Goal: Task Accomplishment & Management: Use online tool/utility

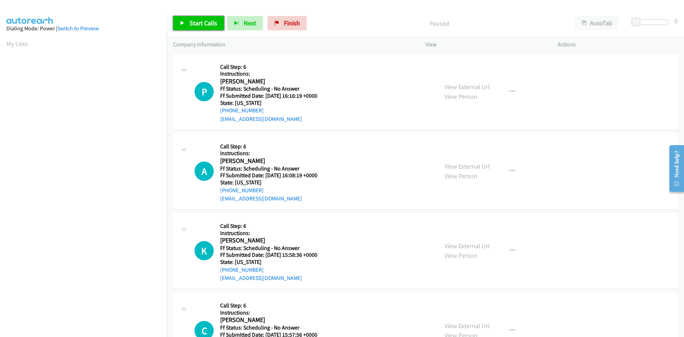
click at [194, 27] on link "Start Calls" at bounding box center [198, 23] width 51 height 14
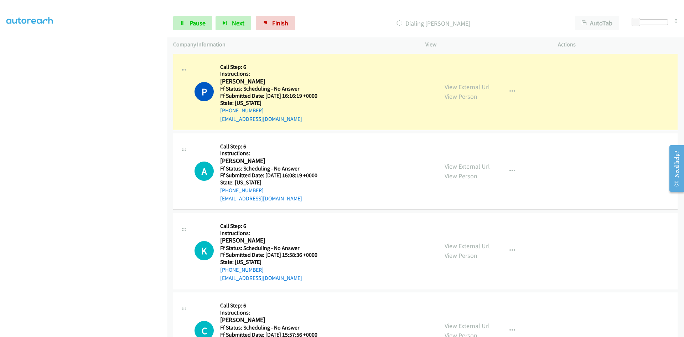
scroll to position [63, 0]
click at [453, 85] on link "View External Url" at bounding box center [467, 87] width 45 height 8
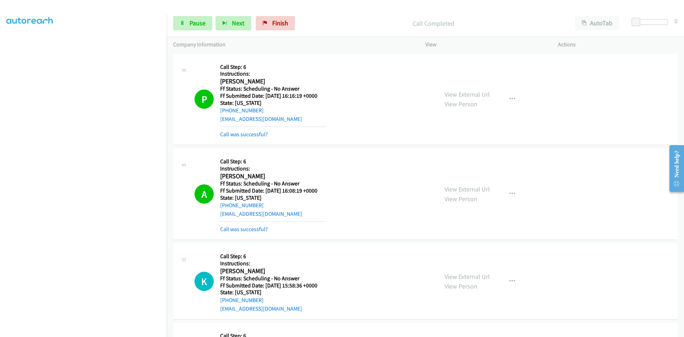
click at [464, 182] on div "View External Url View Person View External Url Email Schedule/Manage Callback …" at bounding box center [507, 194] width 139 height 78
click at [464, 188] on link "View External Url" at bounding box center [467, 189] width 45 height 8
click at [256, 134] on link "Call was successful?" at bounding box center [244, 134] width 48 height 7
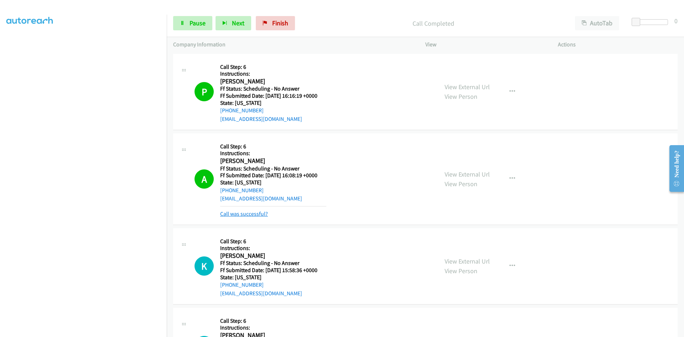
click at [235, 214] on link "Call was successful?" at bounding box center [244, 213] width 48 height 7
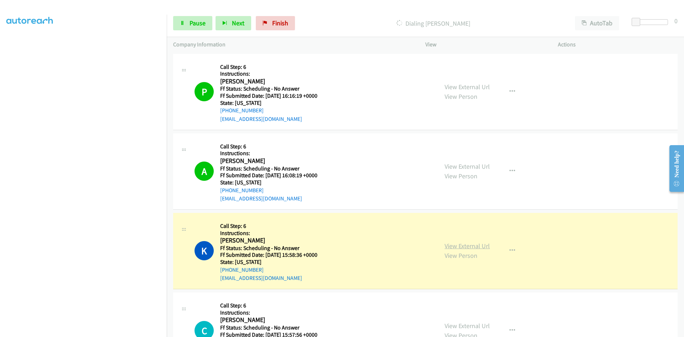
click at [456, 246] on link "View External Url" at bounding box center [467, 246] width 45 height 8
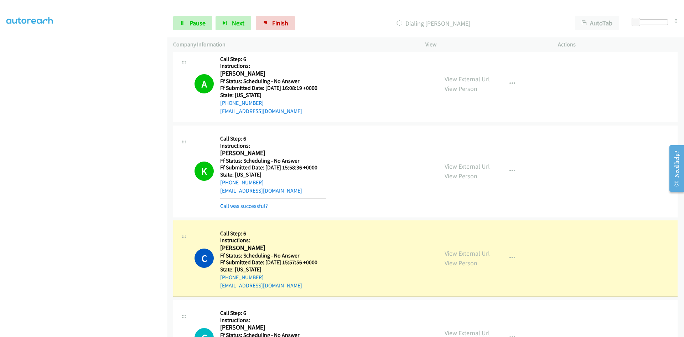
scroll to position [107, 0]
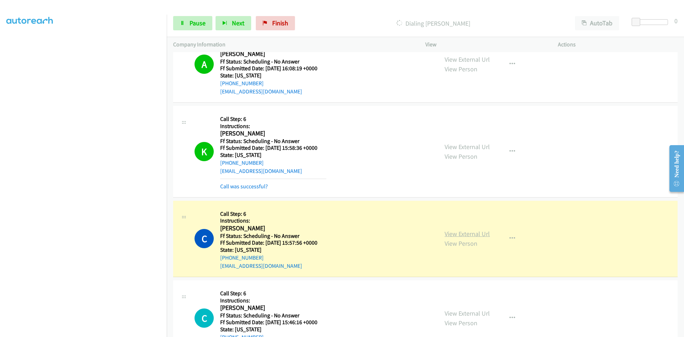
click at [456, 233] on link "View External Url" at bounding box center [467, 234] width 45 height 8
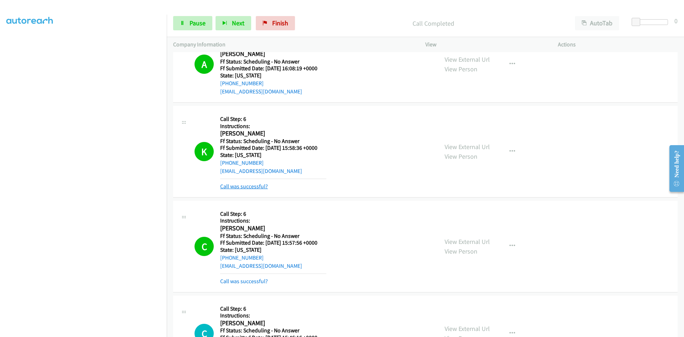
click at [232, 186] on link "Call was successful?" at bounding box center [244, 186] width 48 height 7
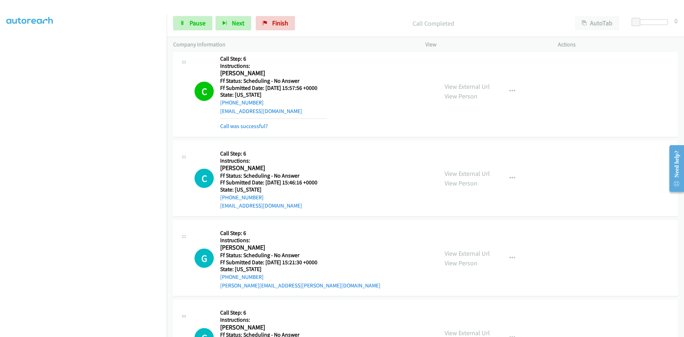
scroll to position [249, 0]
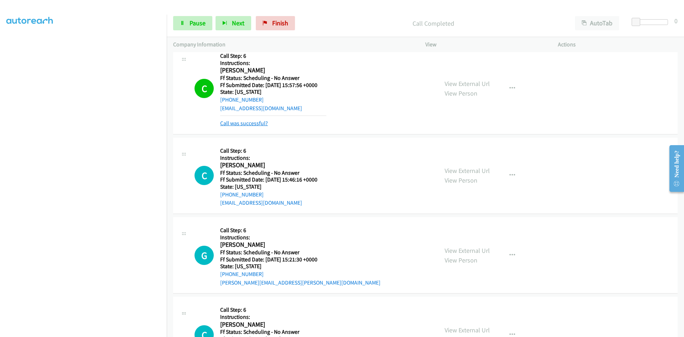
click at [239, 123] on link "Call was successful?" at bounding box center [244, 123] width 48 height 7
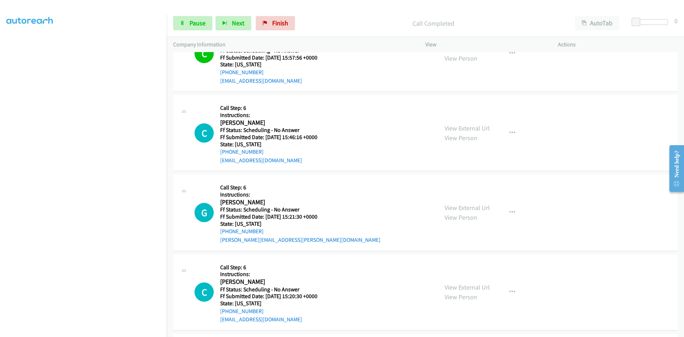
scroll to position [321, 0]
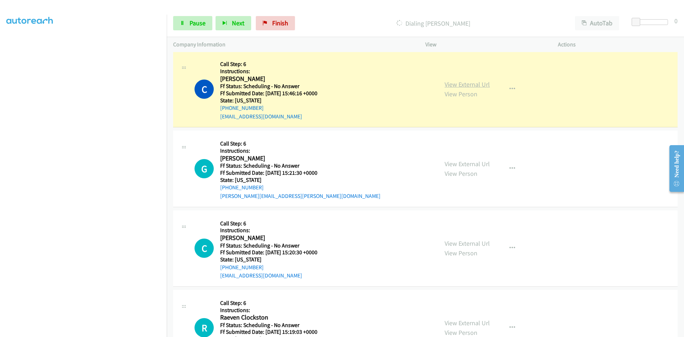
click at [484, 83] on link "View External Url" at bounding box center [467, 84] width 45 height 8
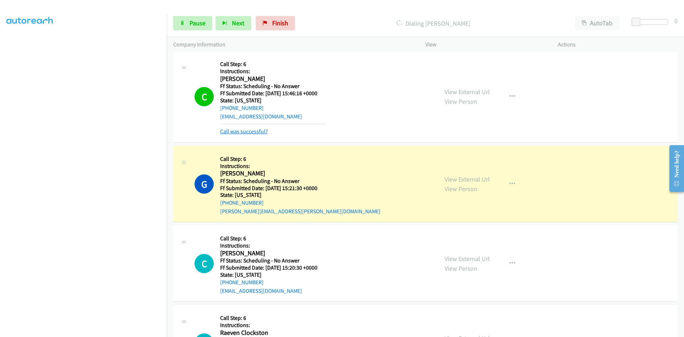
click at [251, 134] on link "Call was successful?" at bounding box center [244, 131] width 48 height 7
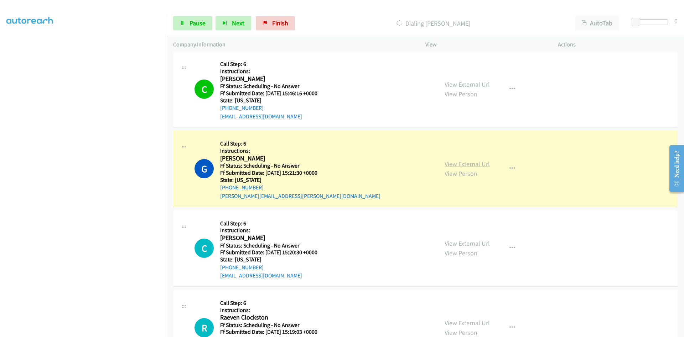
click at [452, 164] on link "View External Url" at bounding box center [467, 164] width 45 height 8
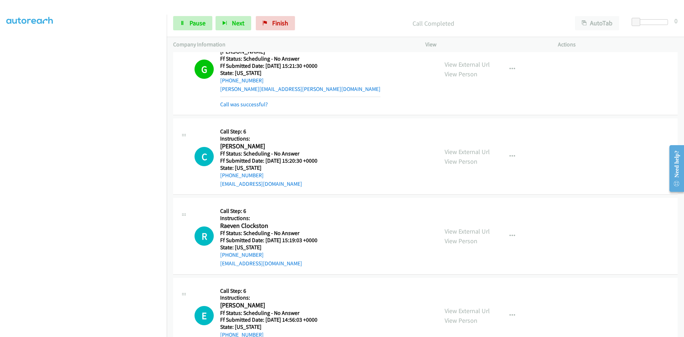
scroll to position [435, 0]
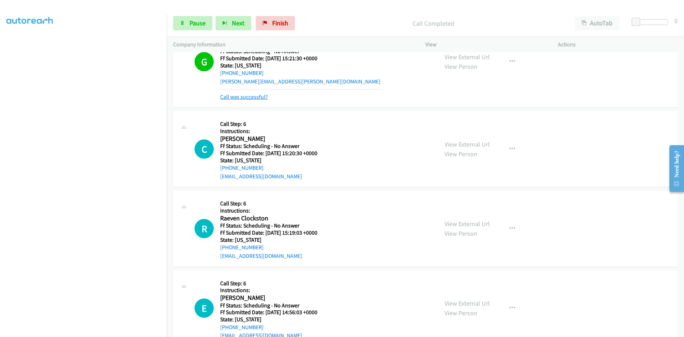
click at [241, 97] on link "Call was successful?" at bounding box center [244, 96] width 48 height 7
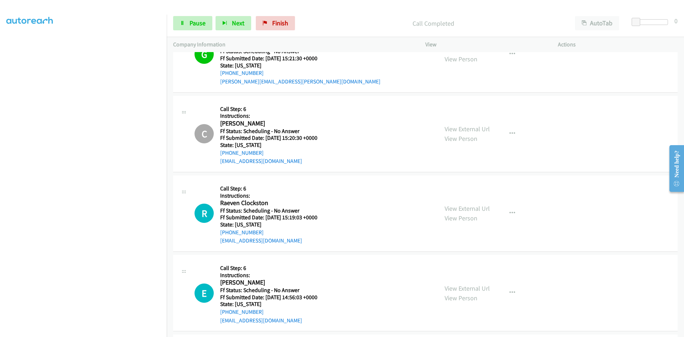
scroll to position [428, 0]
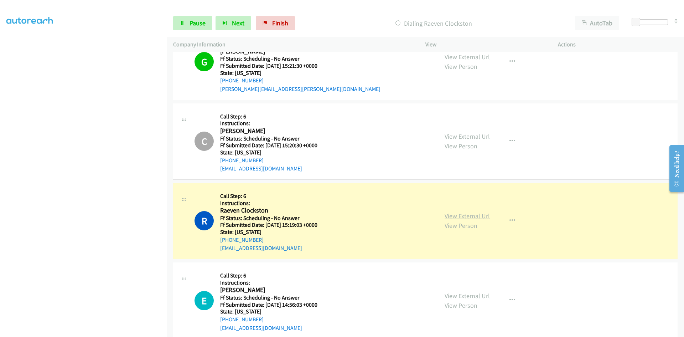
click at [461, 215] on link "View External Url" at bounding box center [467, 216] width 45 height 8
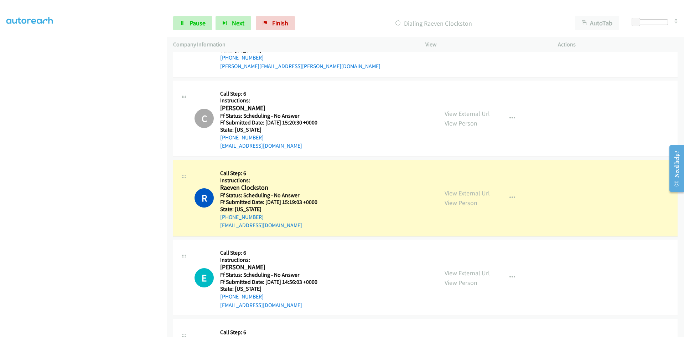
scroll to position [499, 0]
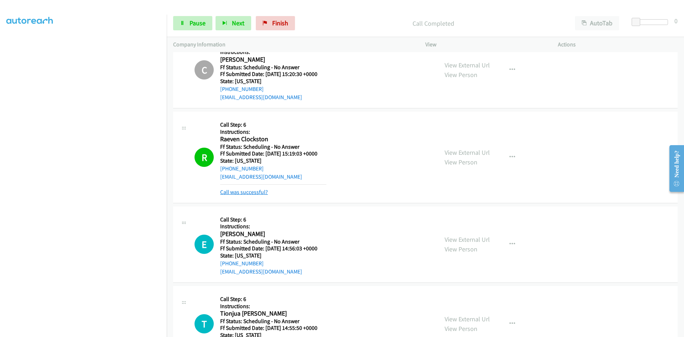
click at [257, 189] on link "Call was successful?" at bounding box center [244, 192] width 48 height 7
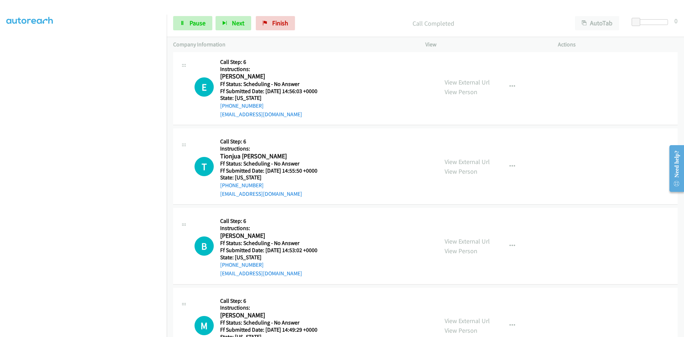
scroll to position [642, 0]
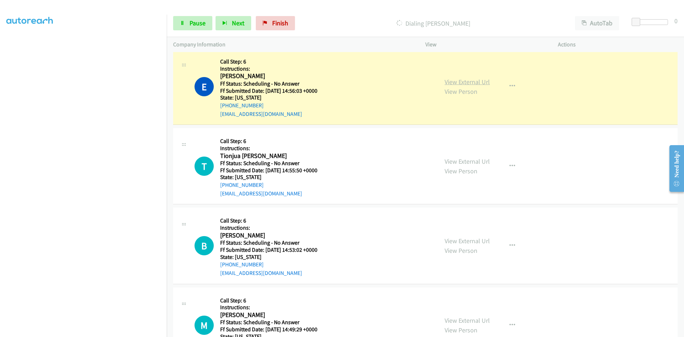
click at [480, 82] on link "View External Url" at bounding box center [467, 82] width 45 height 8
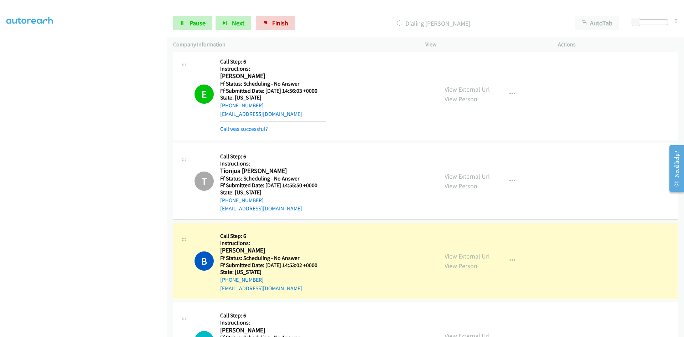
click at [456, 254] on link "View External Url" at bounding box center [467, 256] width 45 height 8
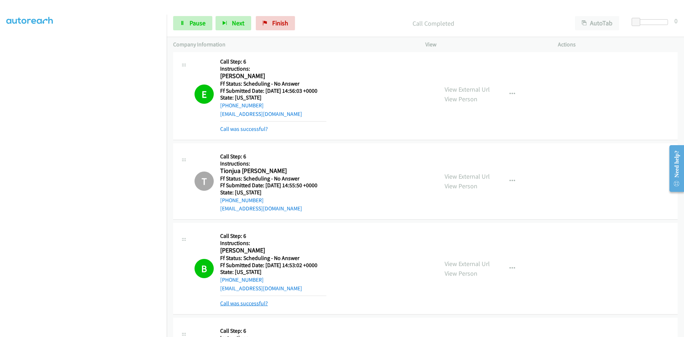
click at [243, 302] on link "Call was successful?" at bounding box center [244, 303] width 48 height 7
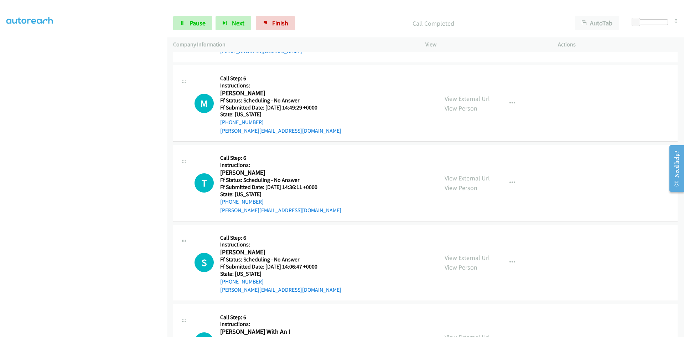
scroll to position [891, 0]
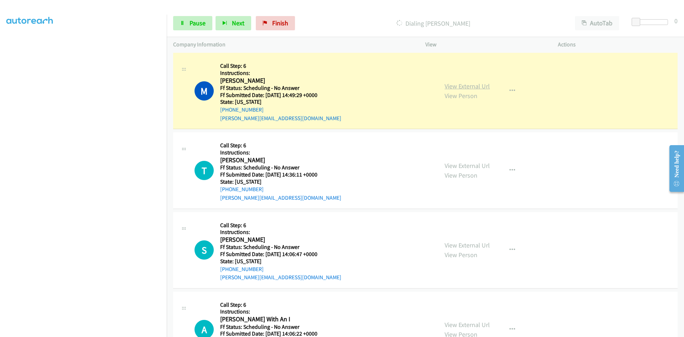
click at [449, 86] on link "View External Url" at bounding box center [467, 86] width 45 height 8
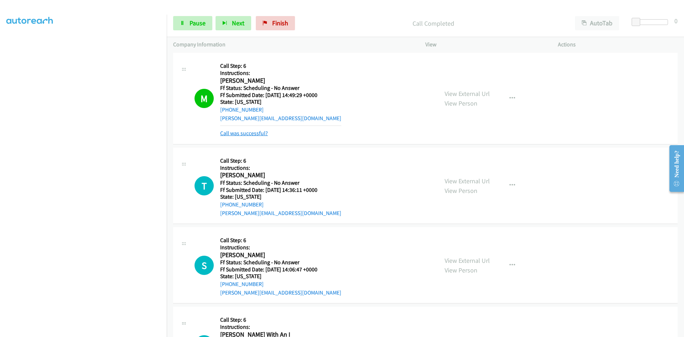
click at [232, 131] on link "Call was successful?" at bounding box center [244, 133] width 48 height 7
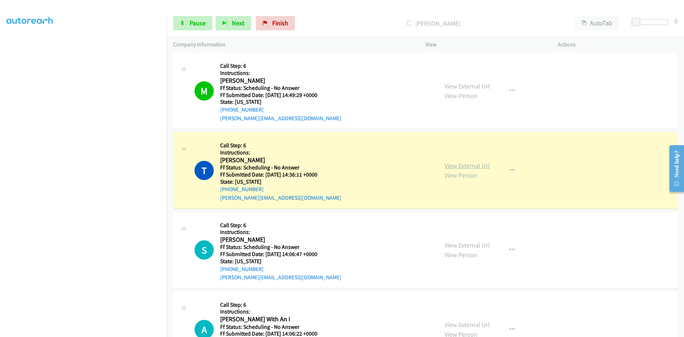
click at [465, 167] on link "View External Url" at bounding box center [467, 165] width 45 height 8
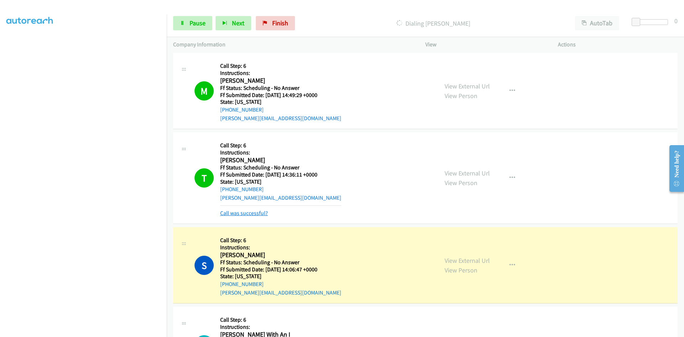
click at [257, 214] on link "Call was successful?" at bounding box center [244, 213] width 48 height 7
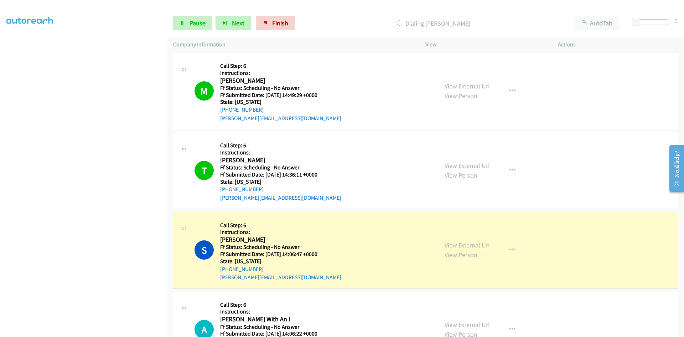
click at [453, 244] on link "View External Url" at bounding box center [467, 245] width 45 height 8
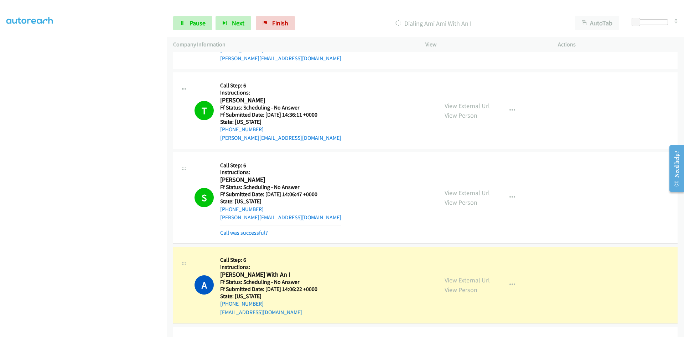
scroll to position [962, 0]
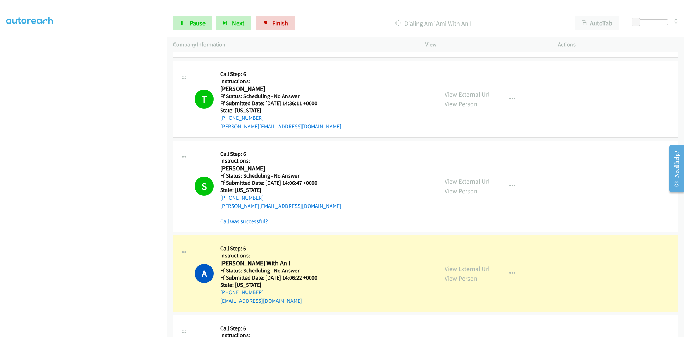
click at [253, 221] on link "Call was successful?" at bounding box center [244, 221] width 48 height 7
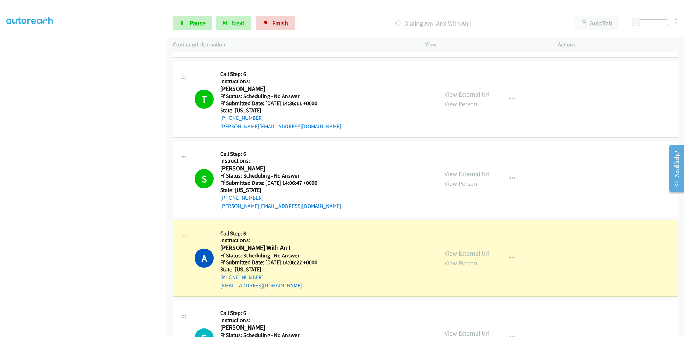
click at [478, 172] on link "View External Url" at bounding box center [467, 174] width 45 height 8
click at [481, 252] on link "View External Url" at bounding box center [467, 253] width 45 height 8
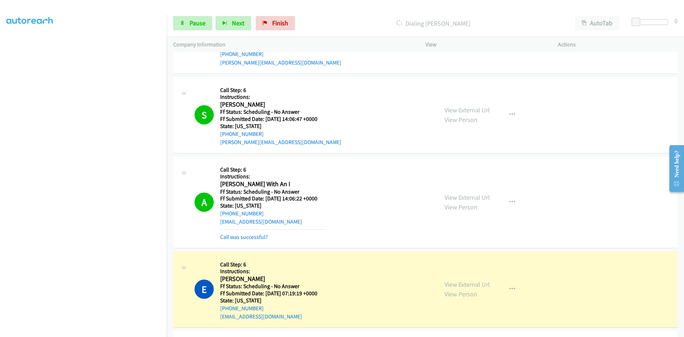
scroll to position [1034, 0]
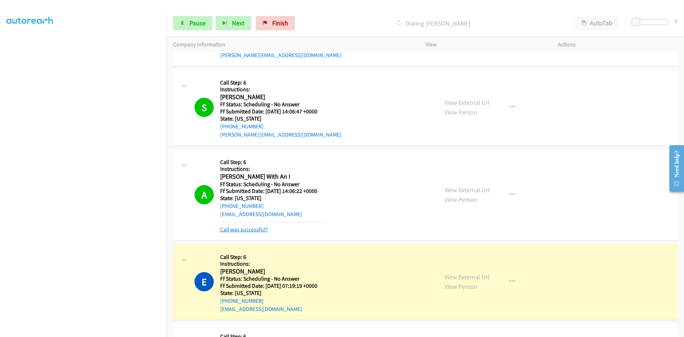
click at [242, 228] on link "Call was successful?" at bounding box center [244, 229] width 48 height 7
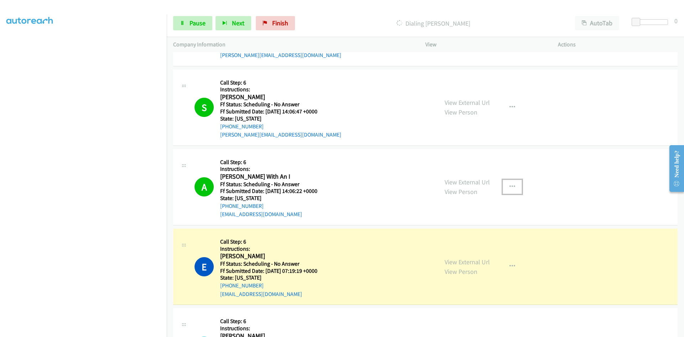
click at [511, 185] on icon "button" at bounding box center [513, 187] width 6 height 6
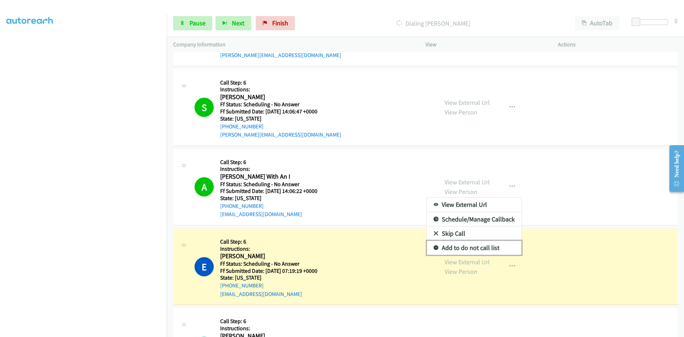
click at [464, 249] on link "Add to do not call list" at bounding box center [474, 248] width 95 height 14
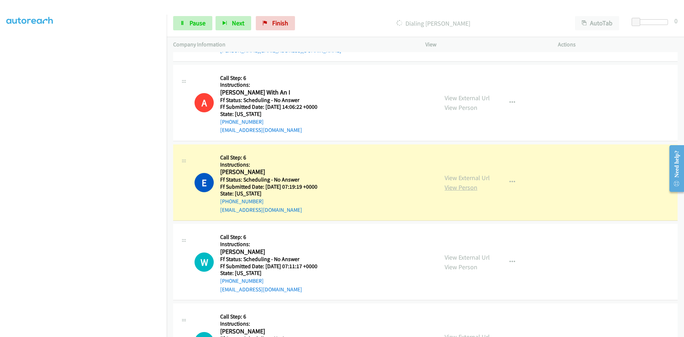
scroll to position [1140, 0]
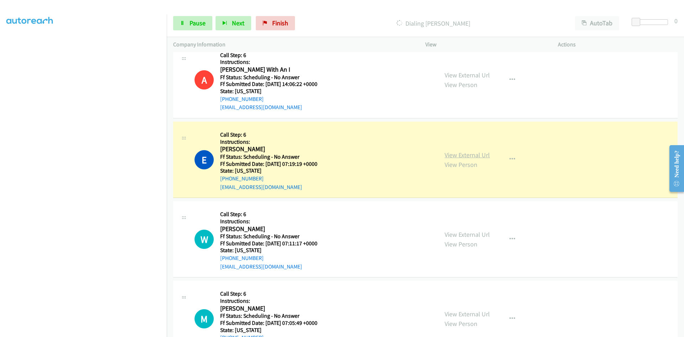
click at [483, 153] on link "View External Url" at bounding box center [467, 155] width 45 height 8
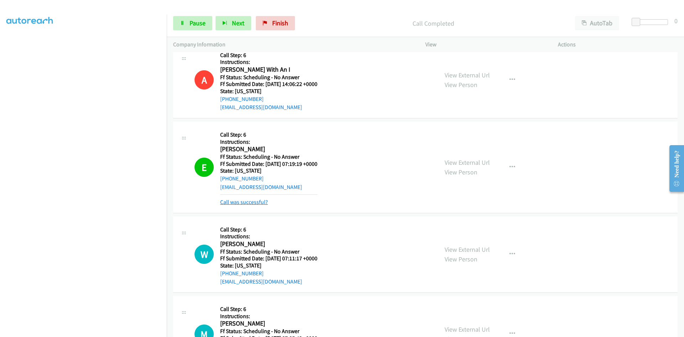
click at [256, 204] on link "Call was successful?" at bounding box center [244, 202] width 48 height 7
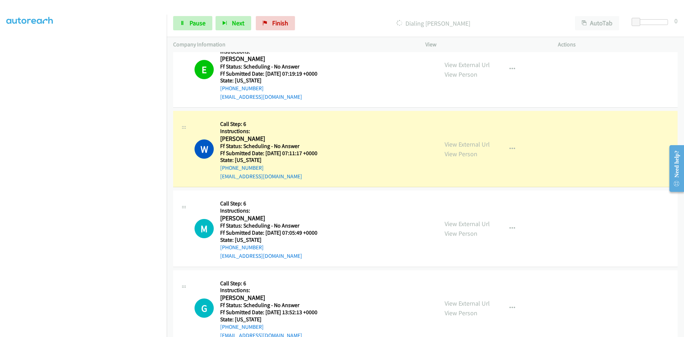
scroll to position [1247, 0]
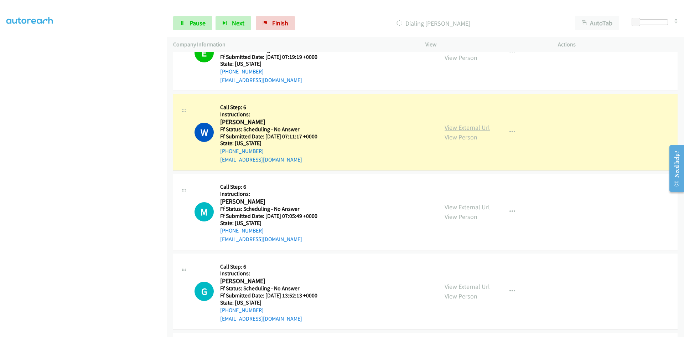
click at [480, 128] on link "View External Url" at bounding box center [467, 127] width 45 height 8
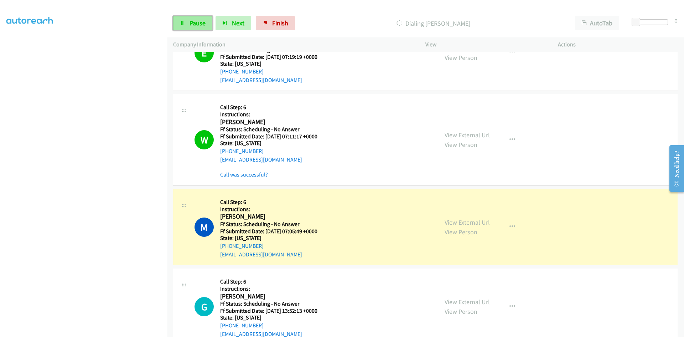
click at [202, 27] on span "Pause" at bounding box center [198, 23] width 16 height 8
click at [458, 218] on link "View External Url" at bounding box center [467, 222] width 45 height 8
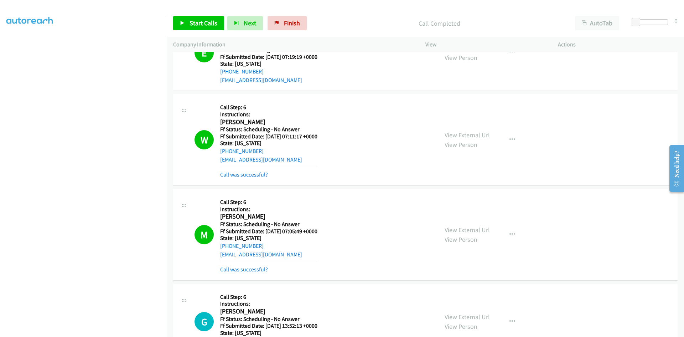
click at [257, 262] on hr at bounding box center [268, 262] width 97 height 0
click at [258, 267] on link "Call was successful?" at bounding box center [244, 269] width 48 height 7
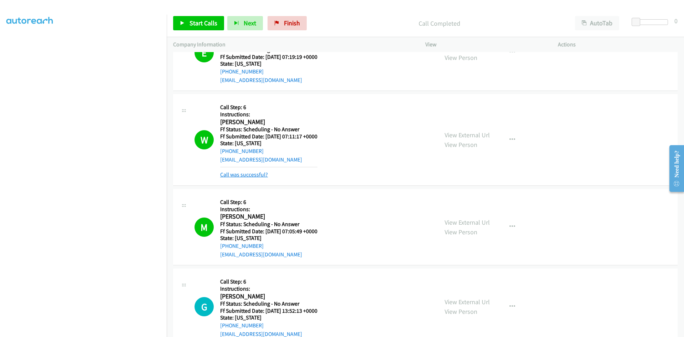
click at [247, 174] on link "Call was successful?" at bounding box center [244, 174] width 48 height 7
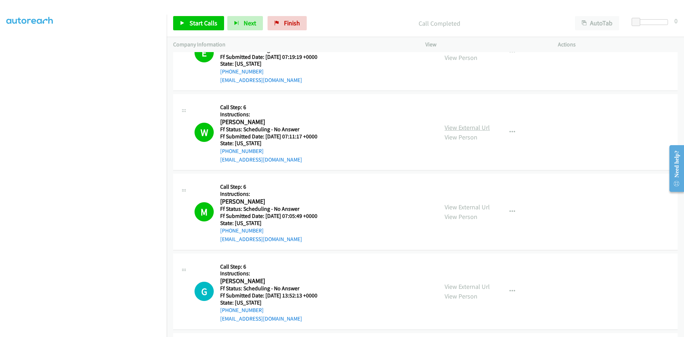
click at [462, 126] on link "View External Url" at bounding box center [467, 127] width 45 height 8
click at [196, 25] on span "Start Calls" at bounding box center [204, 23] width 28 height 8
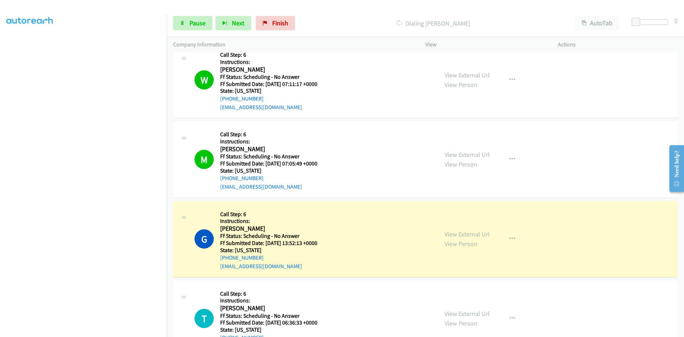
scroll to position [1354, 0]
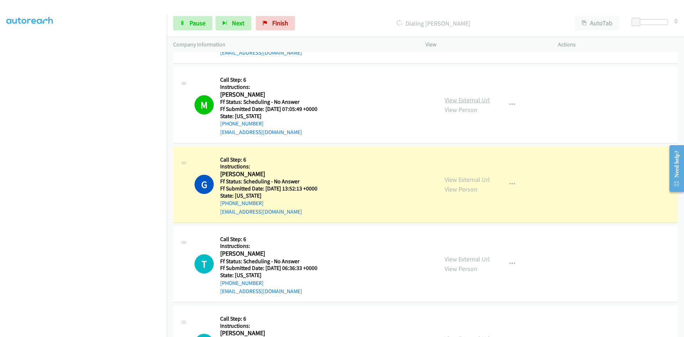
click at [473, 101] on link "View External Url" at bounding box center [467, 100] width 45 height 8
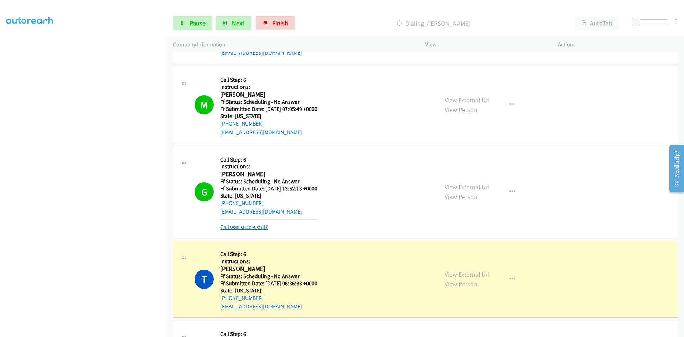
click at [255, 228] on link "Call was successful?" at bounding box center [244, 226] width 48 height 7
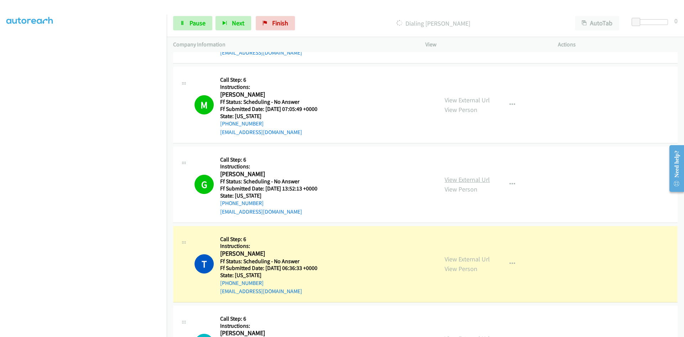
click at [475, 176] on link "View External Url" at bounding box center [467, 179] width 45 height 8
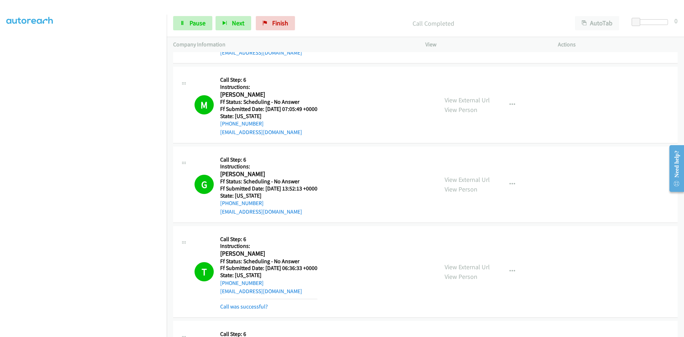
scroll to position [1461, 0]
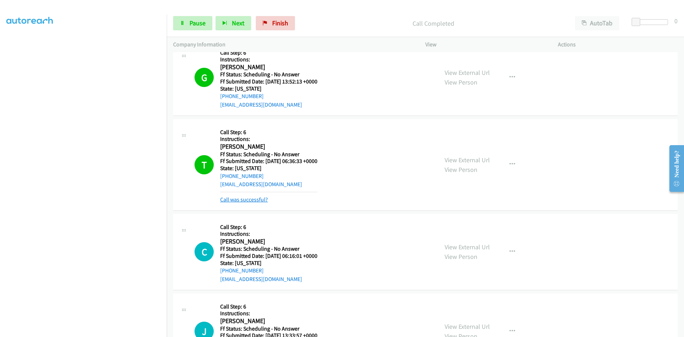
click at [253, 200] on link "Call was successful?" at bounding box center [244, 199] width 48 height 7
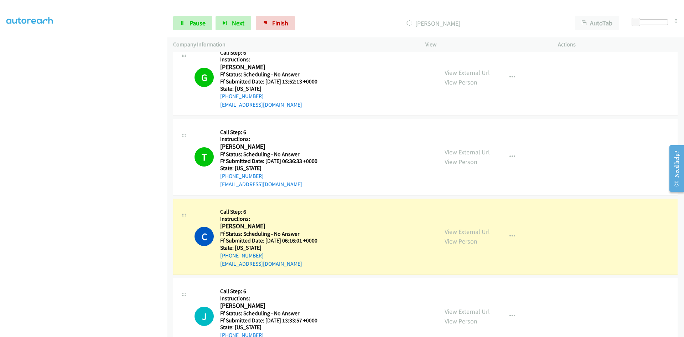
click at [447, 153] on link "View External Url" at bounding box center [467, 152] width 45 height 8
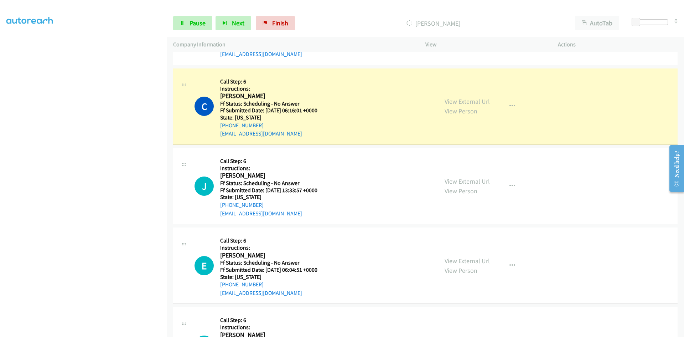
scroll to position [1604, 0]
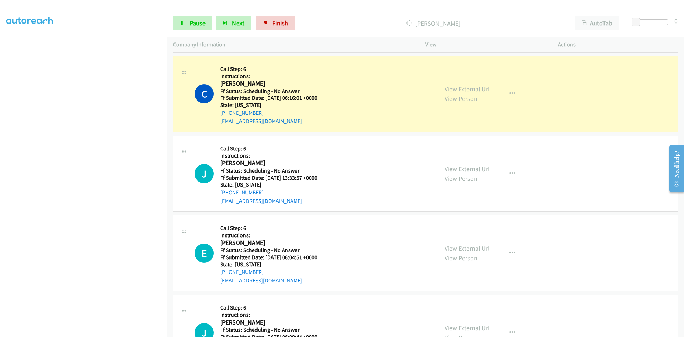
click at [482, 91] on link "View External Url" at bounding box center [467, 89] width 45 height 8
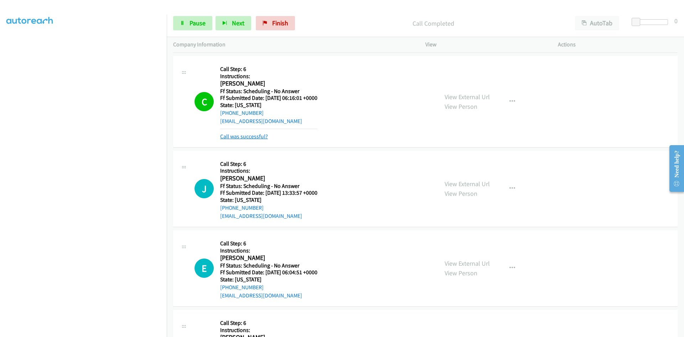
click at [261, 138] on link "Call was successful?" at bounding box center [244, 136] width 48 height 7
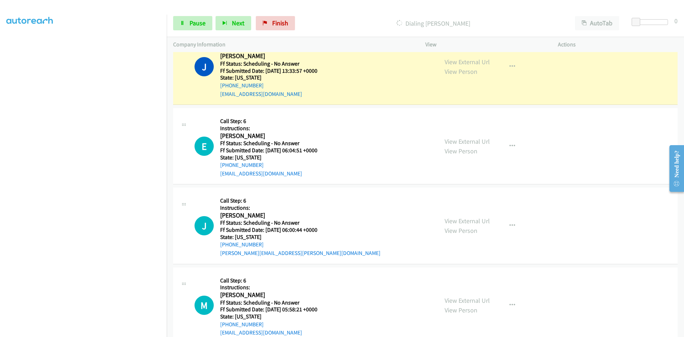
scroll to position [1675, 0]
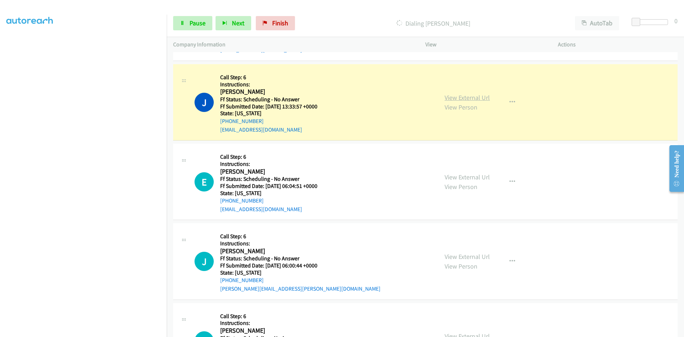
click at [482, 99] on link "View External Url" at bounding box center [467, 97] width 45 height 8
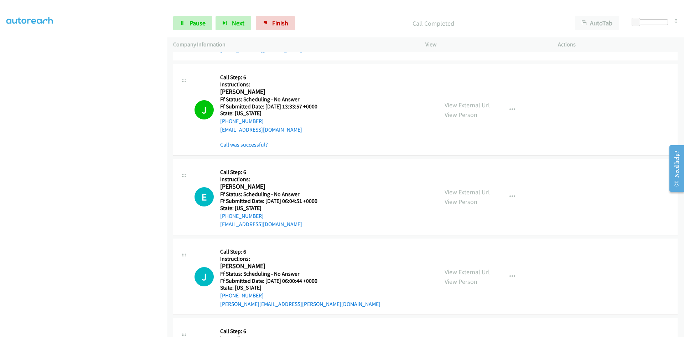
click at [256, 143] on link "Call was successful?" at bounding box center [244, 144] width 48 height 7
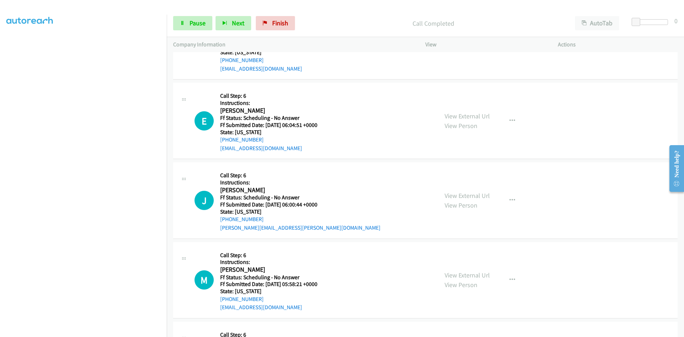
scroll to position [1746, 0]
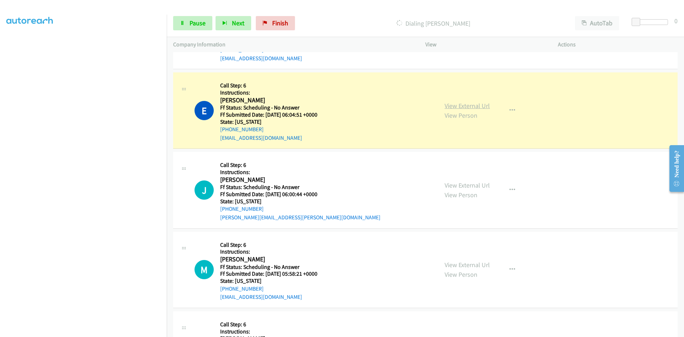
click at [481, 105] on link "View External Url" at bounding box center [467, 106] width 45 height 8
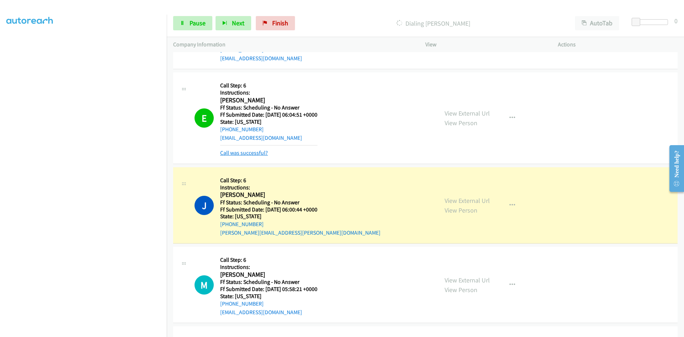
click at [258, 152] on link "Call was successful?" at bounding box center [244, 152] width 48 height 7
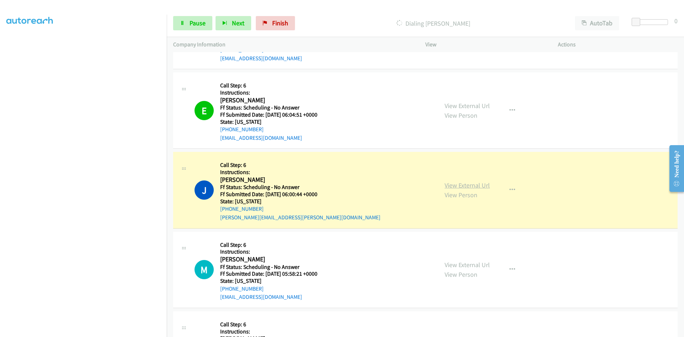
click at [460, 182] on link "View External Url" at bounding box center [467, 185] width 45 height 8
click at [485, 108] on link "View External Url" at bounding box center [467, 106] width 45 height 8
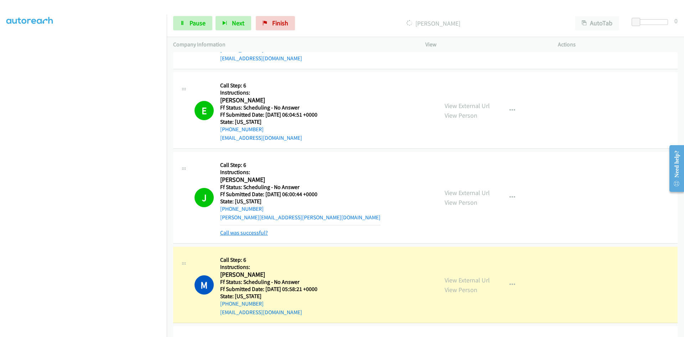
click at [246, 233] on link "Call was successful?" at bounding box center [244, 232] width 48 height 7
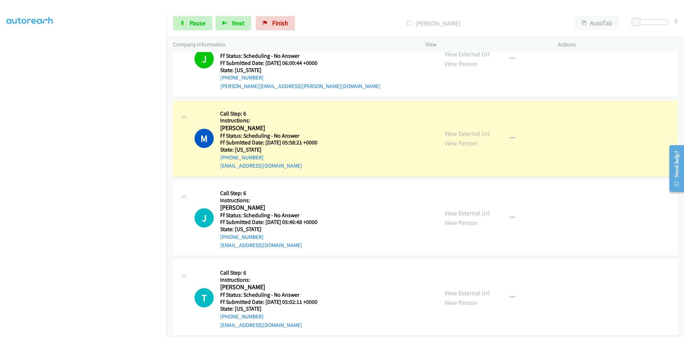
scroll to position [1925, 0]
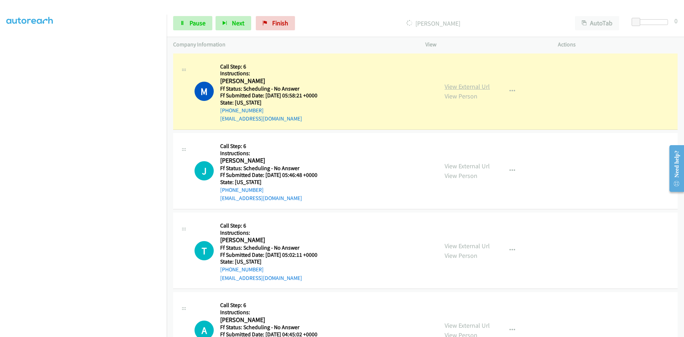
click at [475, 87] on link "View External Url" at bounding box center [467, 86] width 45 height 8
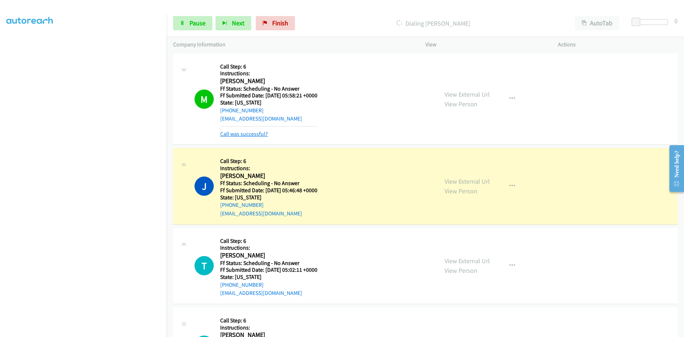
click at [265, 133] on link "Call was successful?" at bounding box center [244, 133] width 48 height 7
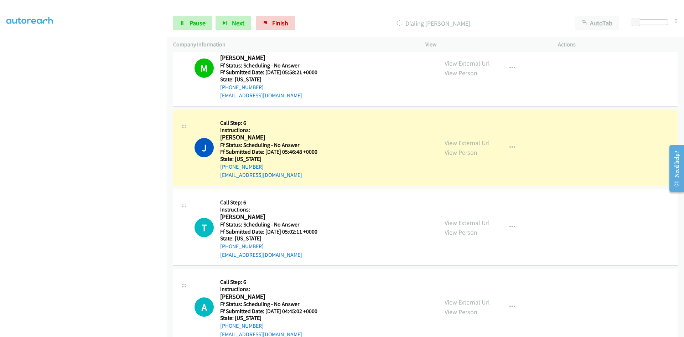
scroll to position [1996, 0]
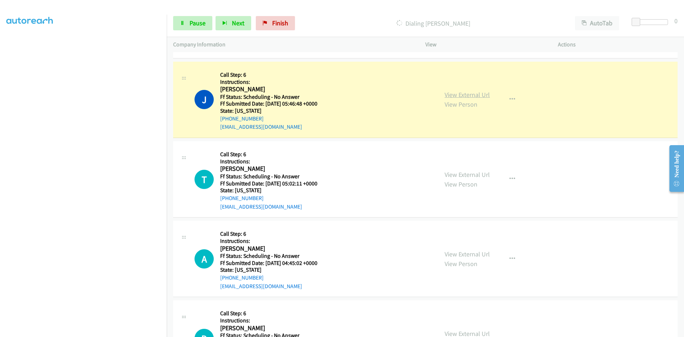
click at [477, 95] on link "View External Url" at bounding box center [467, 95] width 45 height 8
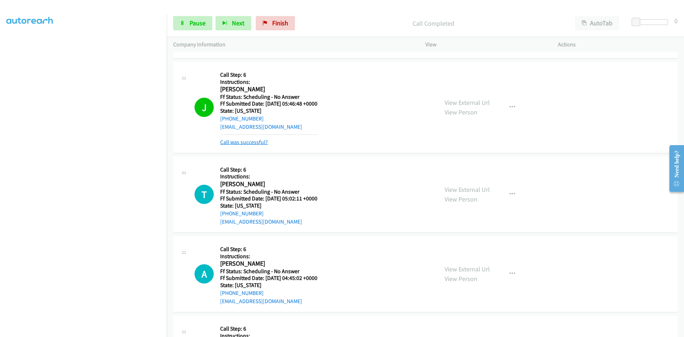
click at [265, 144] on link "Call was successful?" at bounding box center [244, 142] width 48 height 7
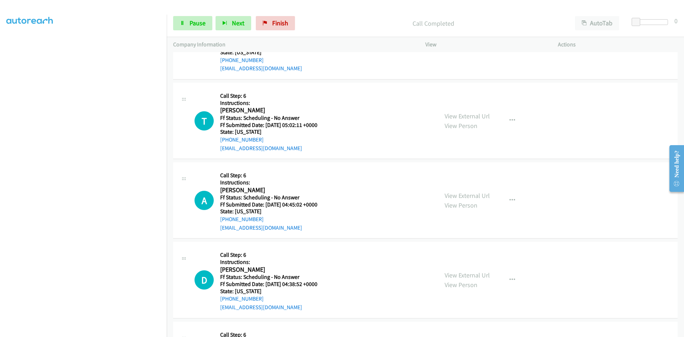
scroll to position [2067, 0]
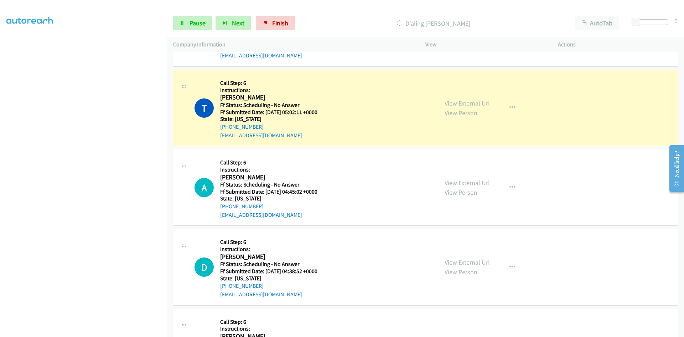
click at [475, 105] on link "View External Url" at bounding box center [467, 103] width 45 height 8
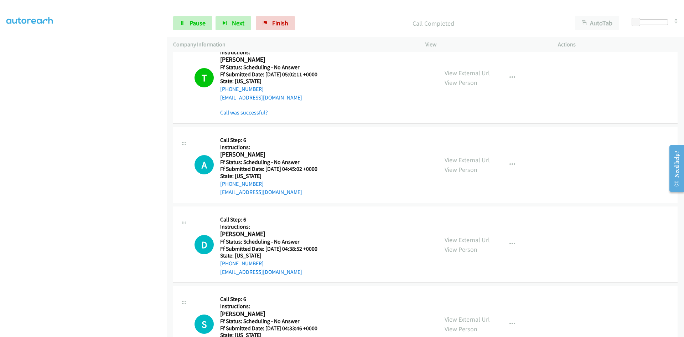
scroll to position [2138, 0]
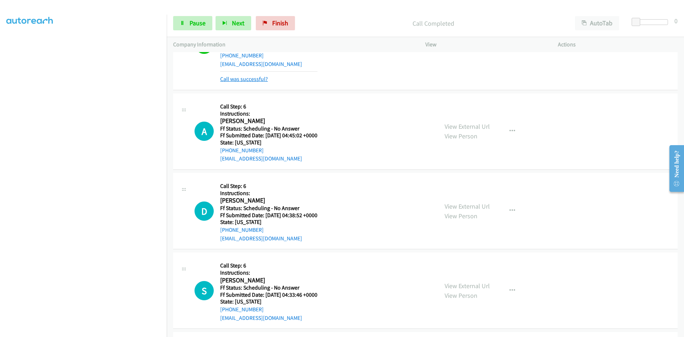
click at [259, 80] on link "Call was successful?" at bounding box center [244, 79] width 48 height 7
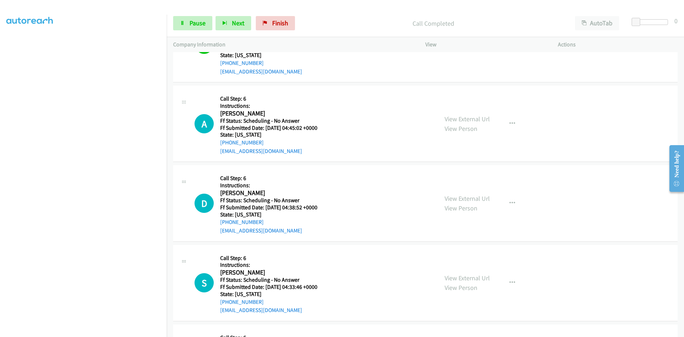
scroll to position [2167, 0]
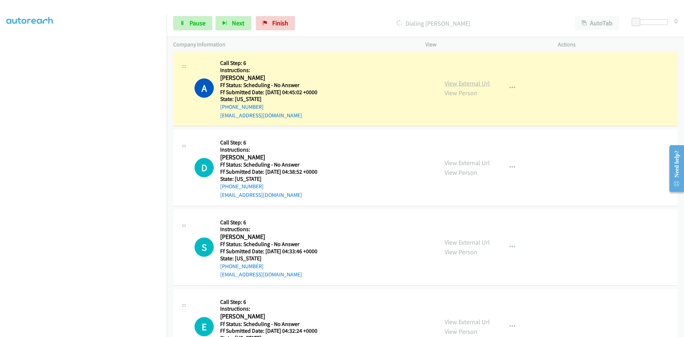
click at [485, 84] on link "View External Url" at bounding box center [467, 83] width 45 height 8
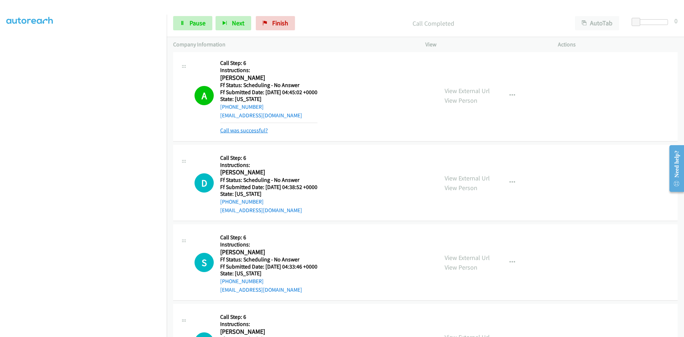
click at [261, 132] on link "Call was successful?" at bounding box center [244, 130] width 48 height 7
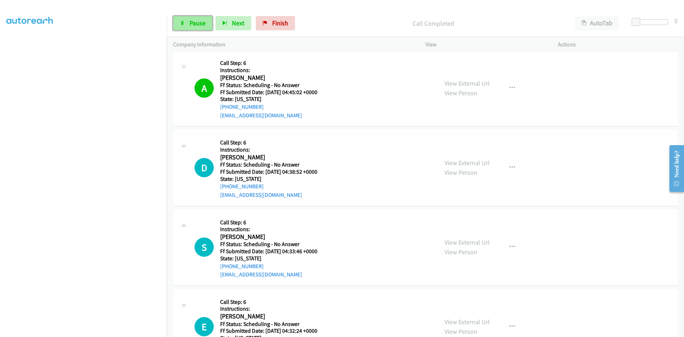
click at [194, 27] on link "Pause" at bounding box center [192, 23] width 39 height 14
click at [212, 22] on span "Start Calls" at bounding box center [204, 23] width 28 height 8
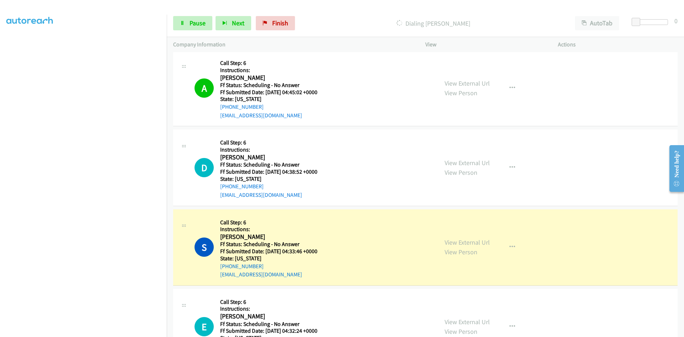
click at [550, 251] on div "View External Url View Person View External Url Email Schedule/Manage Callback …" at bounding box center [507, 247] width 139 height 63
click at [459, 242] on link "View External Url" at bounding box center [467, 242] width 45 height 8
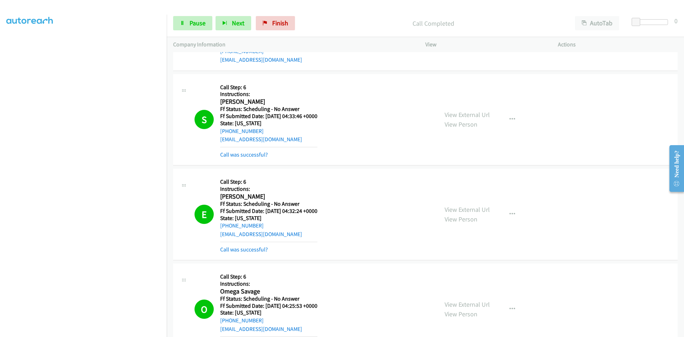
scroll to position [2309, 0]
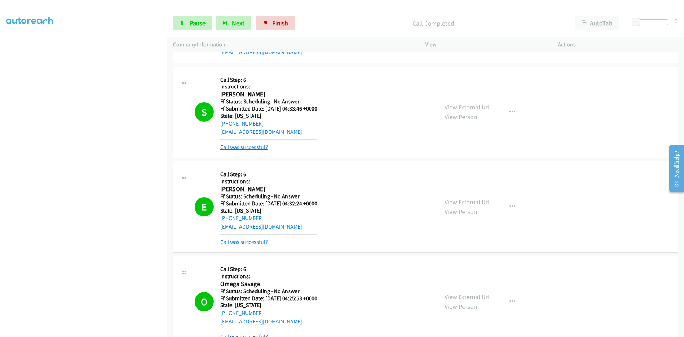
click at [254, 144] on link "Call was successful?" at bounding box center [244, 147] width 48 height 7
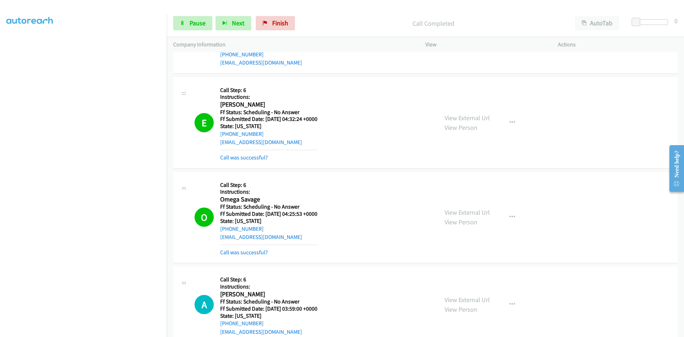
scroll to position [2380, 0]
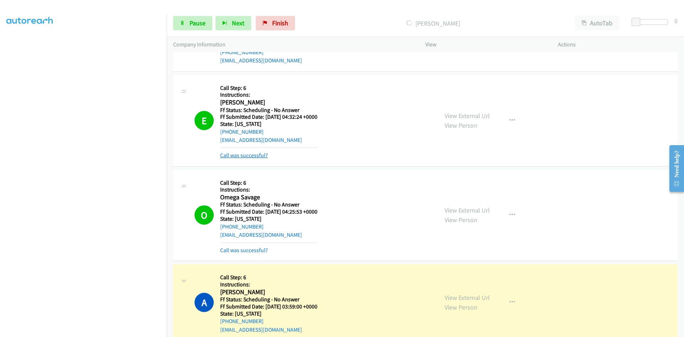
click at [255, 154] on link "Call was successful?" at bounding box center [244, 155] width 48 height 7
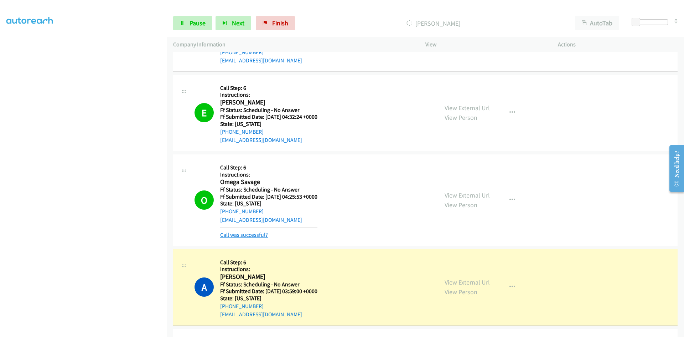
click at [257, 233] on link "Call was successful?" at bounding box center [244, 234] width 48 height 7
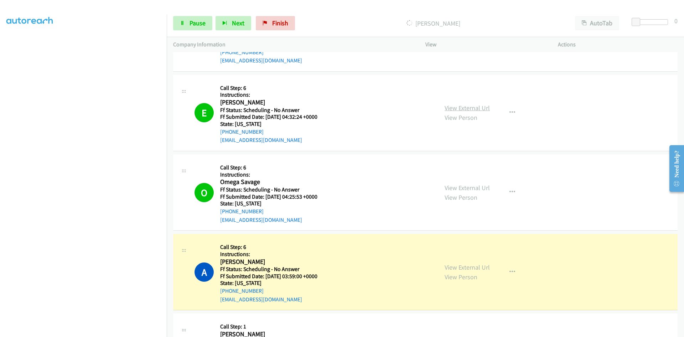
click at [469, 109] on link "View External Url" at bounding box center [467, 108] width 45 height 8
click at [466, 187] on link "View External Url" at bounding box center [467, 188] width 45 height 8
click at [484, 265] on link "View External Url" at bounding box center [467, 267] width 45 height 8
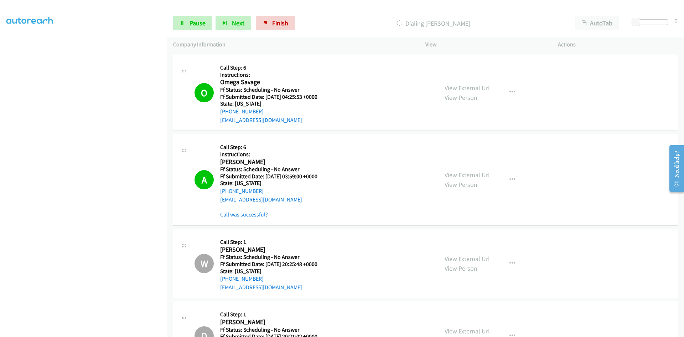
scroll to position [2487, 0]
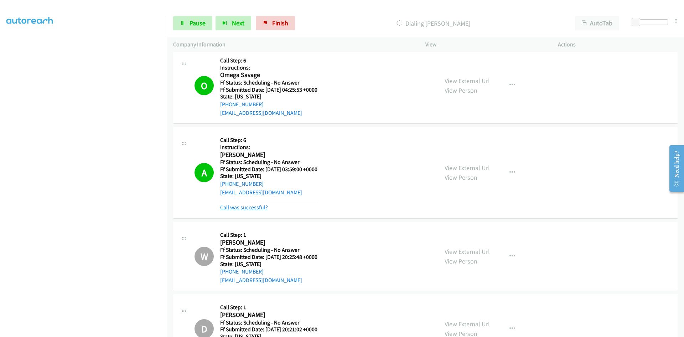
click at [247, 209] on link "Call was successful?" at bounding box center [244, 207] width 48 height 7
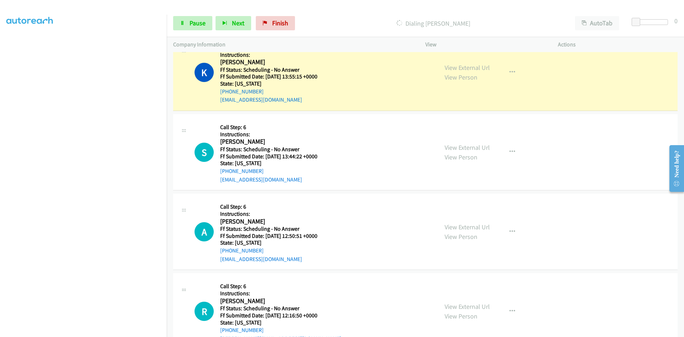
scroll to position [2986, 0]
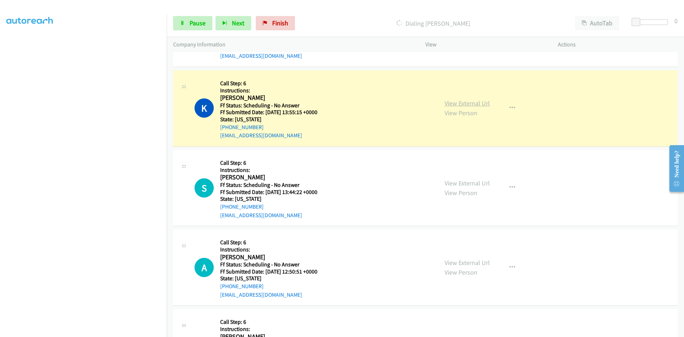
click at [466, 103] on link "View External Url" at bounding box center [467, 103] width 45 height 8
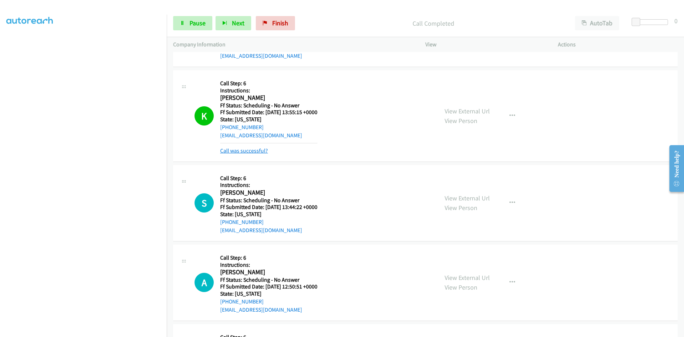
click at [241, 151] on link "Call was successful?" at bounding box center [244, 150] width 48 height 7
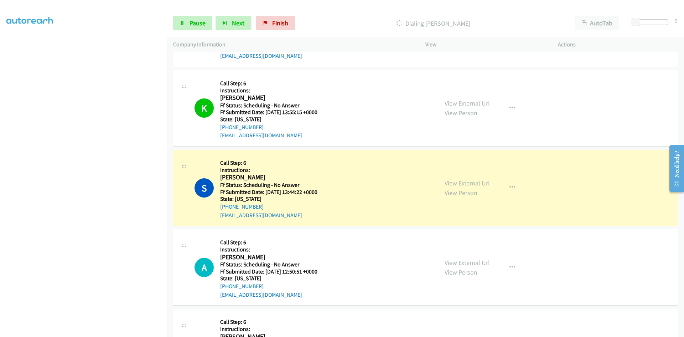
click at [449, 186] on link "View External Url" at bounding box center [467, 183] width 45 height 8
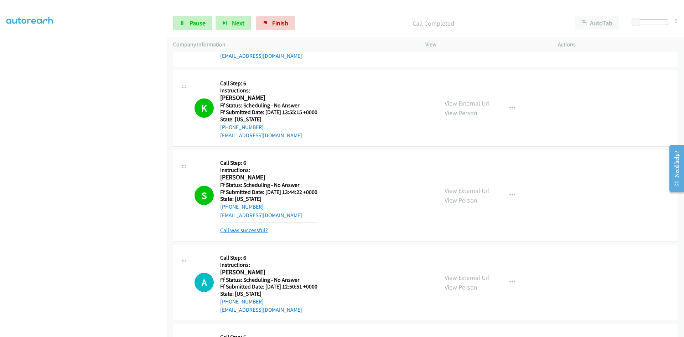
click at [256, 230] on link "Call was successful?" at bounding box center [244, 230] width 48 height 7
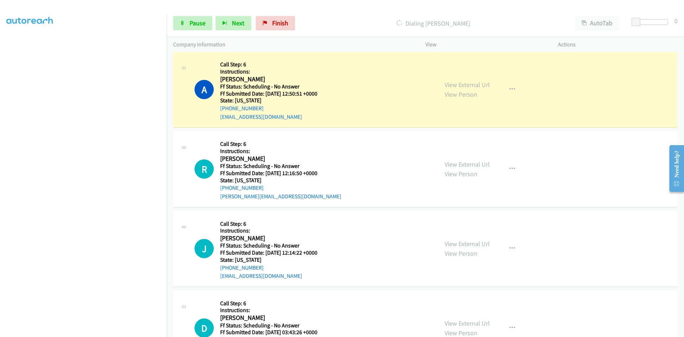
scroll to position [3164, 0]
click at [467, 86] on link "View External Url" at bounding box center [467, 84] width 45 height 8
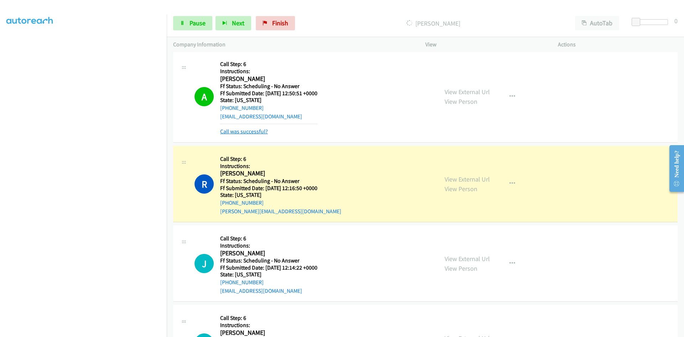
click at [254, 129] on link "Call was successful?" at bounding box center [244, 131] width 48 height 7
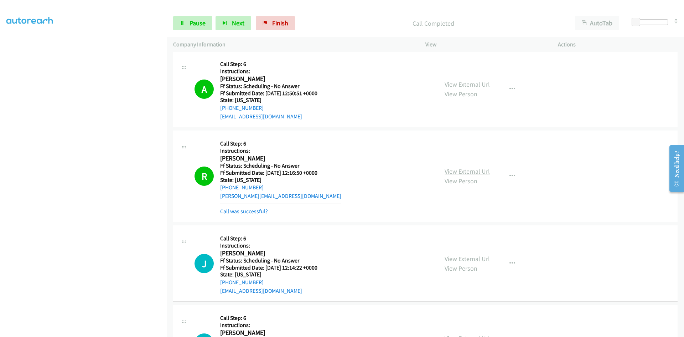
click at [462, 170] on link "View External Url" at bounding box center [467, 171] width 45 height 8
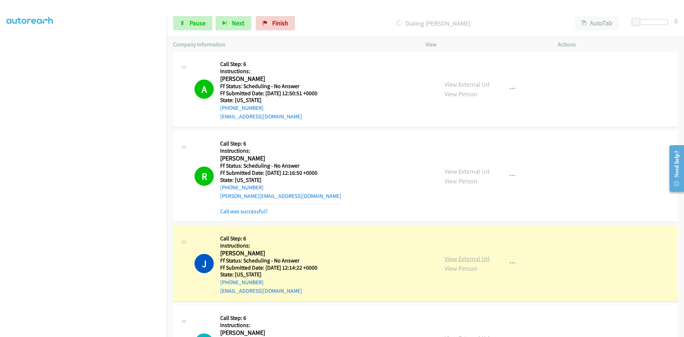
click at [478, 259] on link "View External Url" at bounding box center [467, 258] width 45 height 8
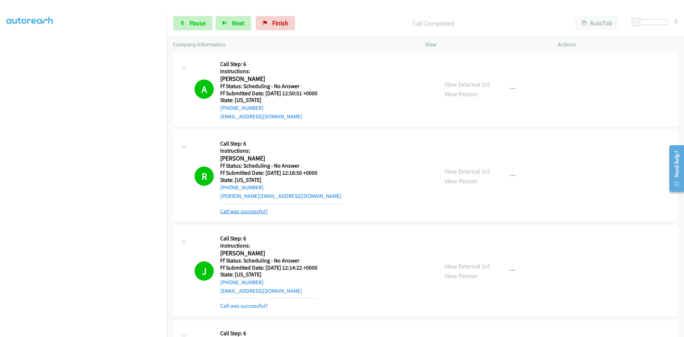
click at [253, 211] on link "Call was successful?" at bounding box center [244, 211] width 48 height 7
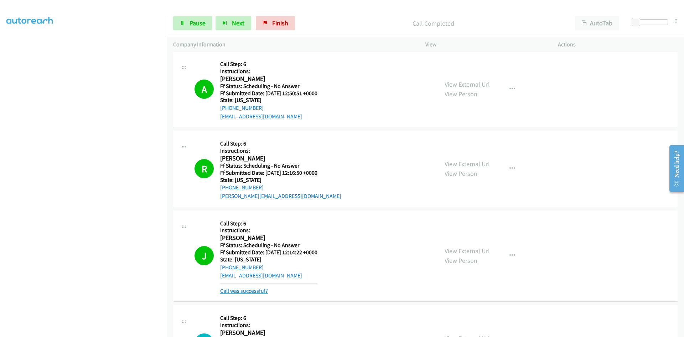
click at [253, 290] on link "Call was successful?" at bounding box center [244, 290] width 48 height 7
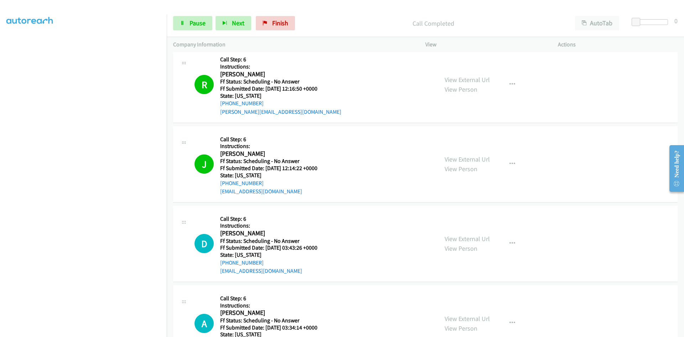
scroll to position [3271, 0]
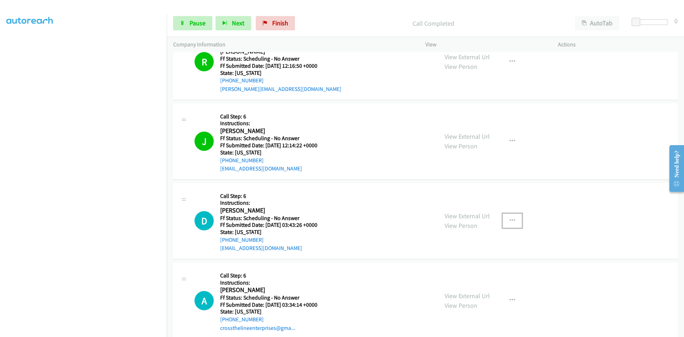
click at [510, 221] on icon "button" at bounding box center [513, 221] width 6 height 6
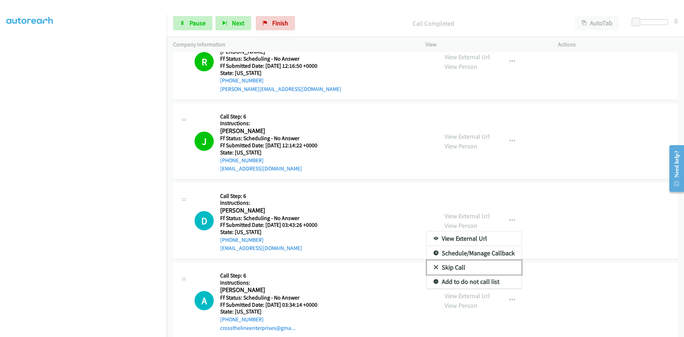
click at [452, 267] on link "Skip Call" at bounding box center [474, 267] width 95 height 14
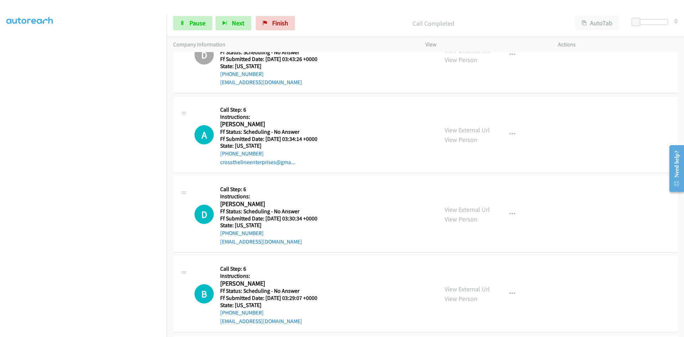
scroll to position [3450, 0]
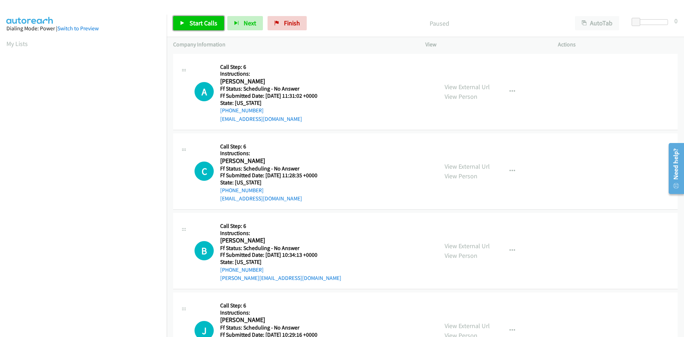
click at [220, 26] on link "Start Calls" at bounding box center [198, 23] width 51 height 14
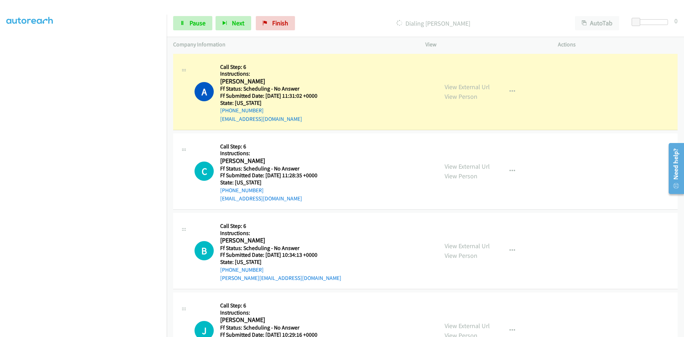
scroll to position [63, 0]
click at [479, 85] on link "View External Url" at bounding box center [467, 87] width 45 height 8
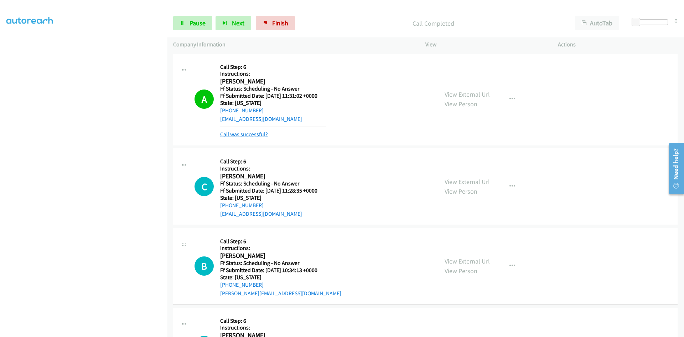
click at [248, 133] on link "Call was successful?" at bounding box center [244, 134] width 48 height 7
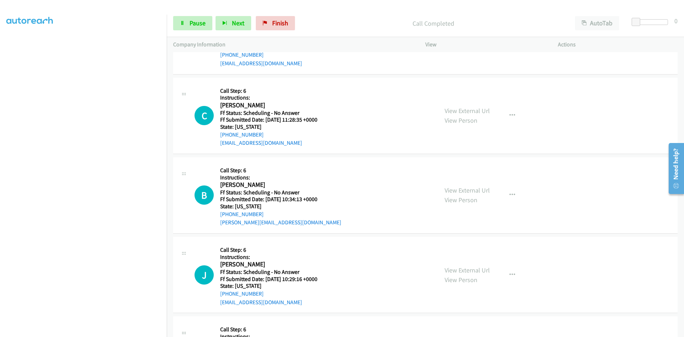
scroll to position [71, 0]
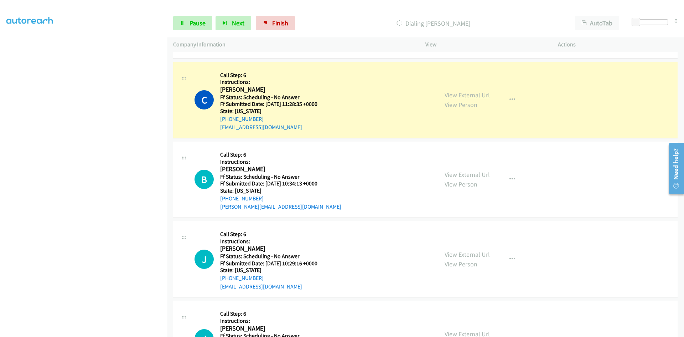
click at [452, 97] on link "View External Url" at bounding box center [467, 95] width 45 height 8
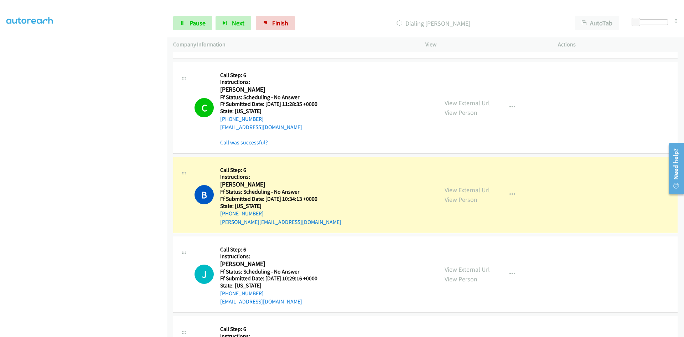
click at [259, 143] on link "Call was successful?" at bounding box center [244, 142] width 48 height 7
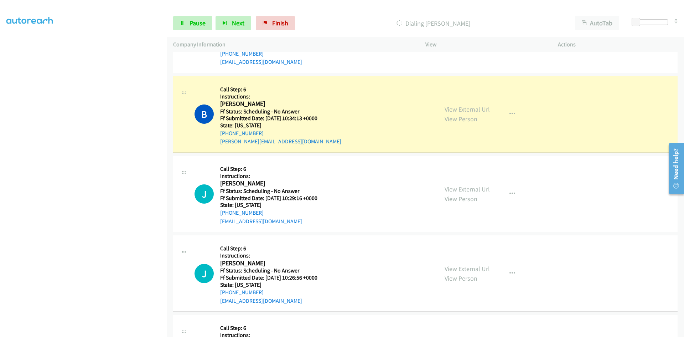
scroll to position [178, 0]
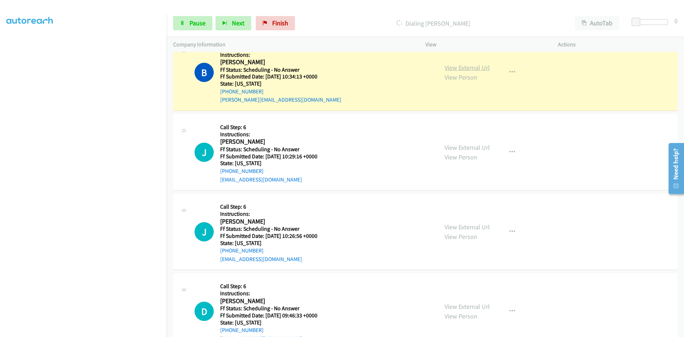
click at [456, 67] on link "View External Url" at bounding box center [467, 67] width 45 height 8
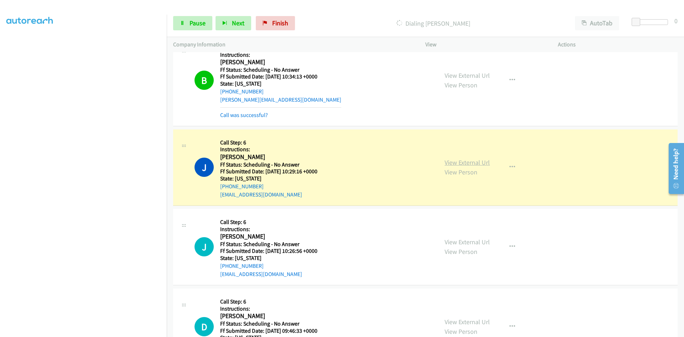
click at [486, 163] on link "View External Url" at bounding box center [467, 162] width 45 height 8
click at [258, 113] on link "Call was successful?" at bounding box center [244, 115] width 48 height 7
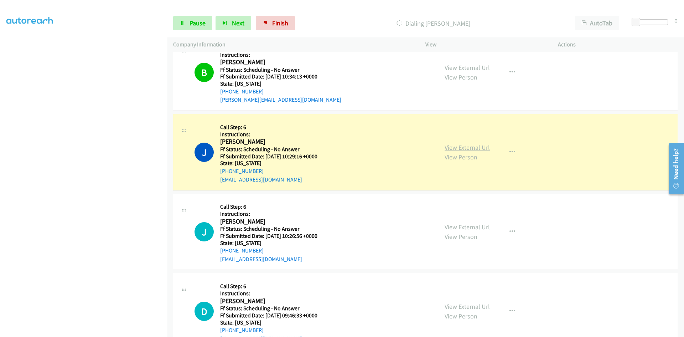
click at [464, 146] on link "View External Url" at bounding box center [467, 147] width 45 height 8
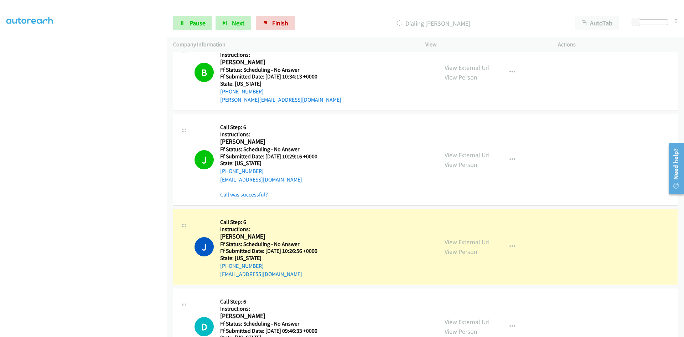
click at [227, 197] on link "Call was successful?" at bounding box center [244, 194] width 48 height 7
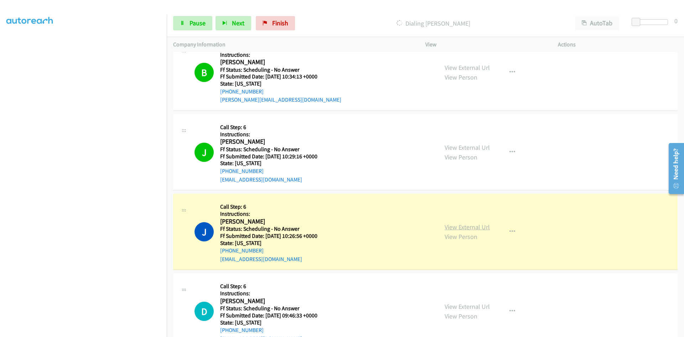
click at [448, 227] on link "View External Url" at bounding box center [467, 227] width 45 height 8
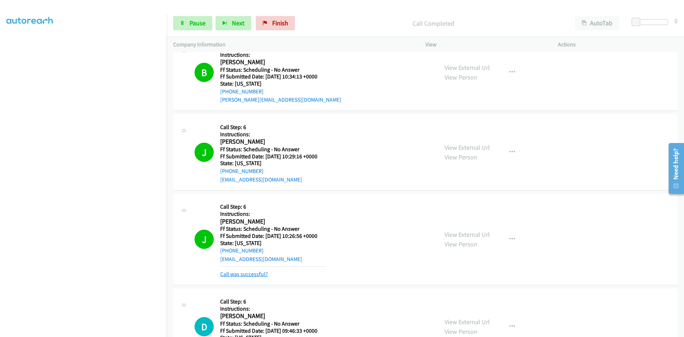
click at [255, 276] on link "Call was successful?" at bounding box center [244, 274] width 48 height 7
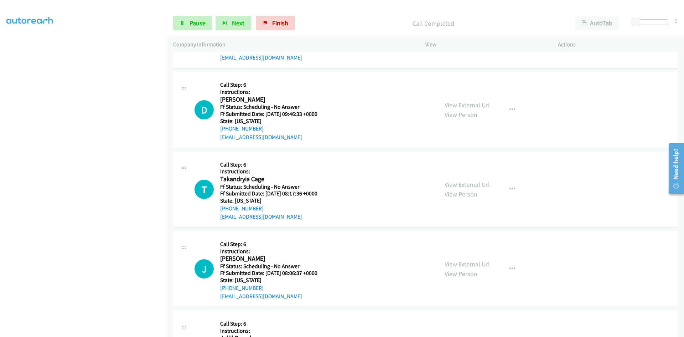
scroll to position [392, 0]
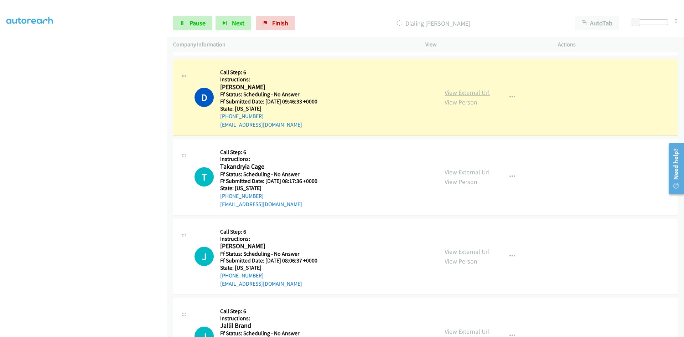
click at [463, 93] on link "View External Url" at bounding box center [467, 92] width 45 height 8
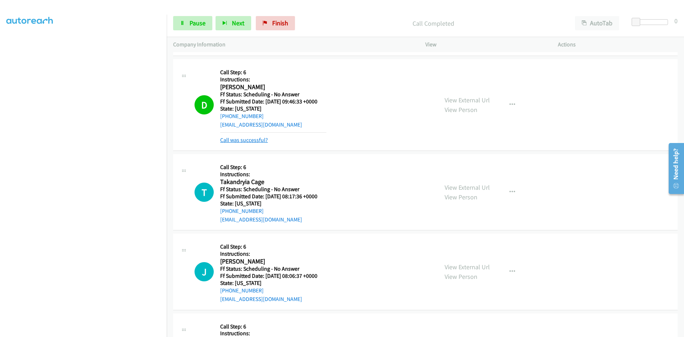
click at [256, 142] on link "Call was successful?" at bounding box center [244, 140] width 48 height 7
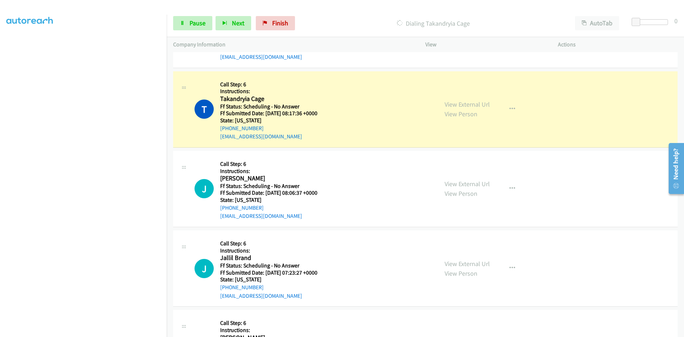
scroll to position [499, 0]
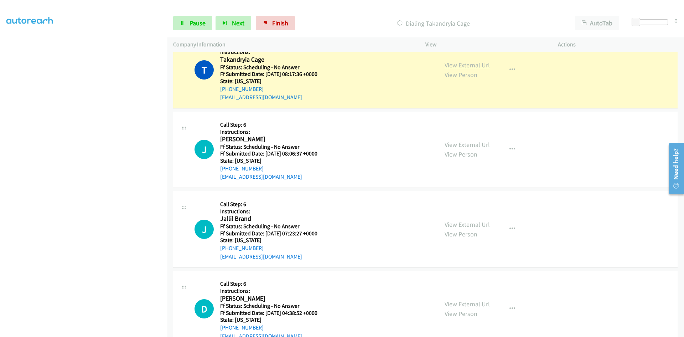
click at [464, 65] on link "View External Url" at bounding box center [467, 65] width 45 height 8
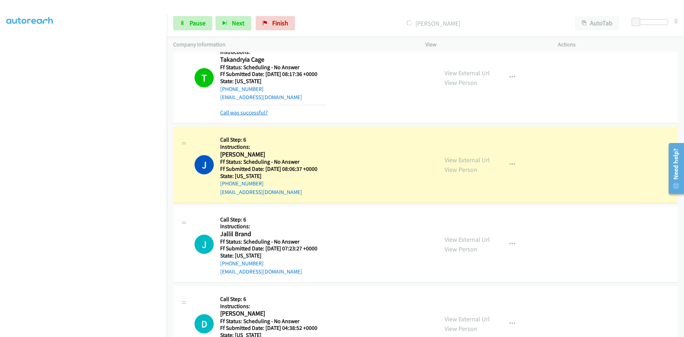
click at [257, 113] on link "Call was successful?" at bounding box center [244, 112] width 48 height 7
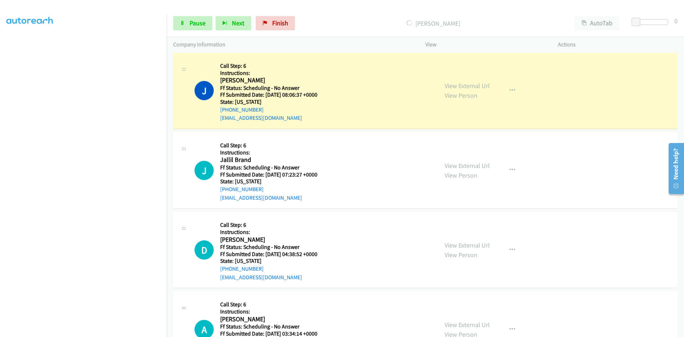
scroll to position [570, 0]
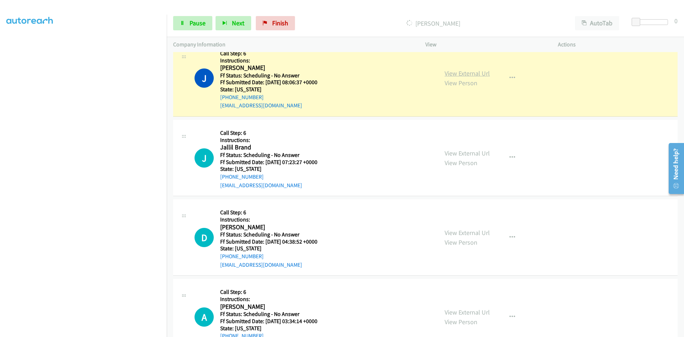
click at [472, 75] on link "View External Url" at bounding box center [467, 73] width 45 height 8
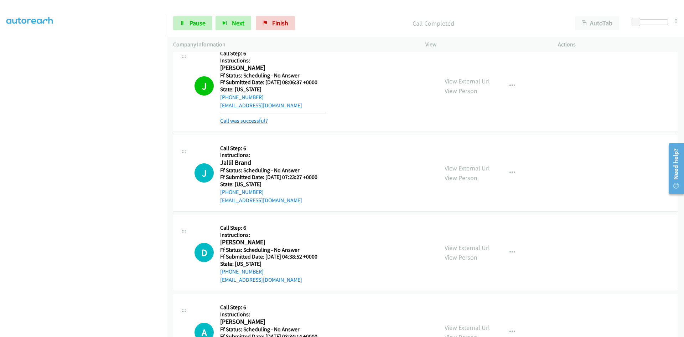
click at [247, 121] on link "Call was successful?" at bounding box center [244, 120] width 48 height 7
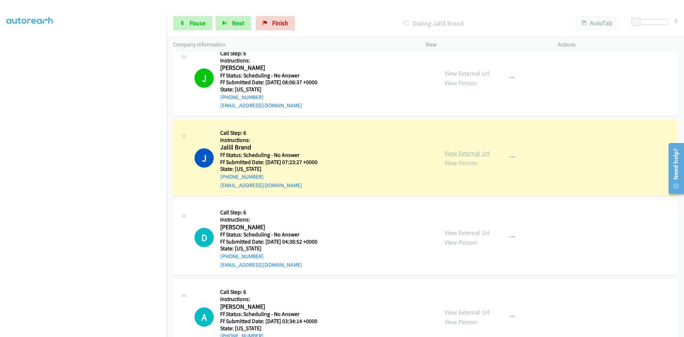
click at [452, 150] on link "View External Url" at bounding box center [467, 153] width 45 height 8
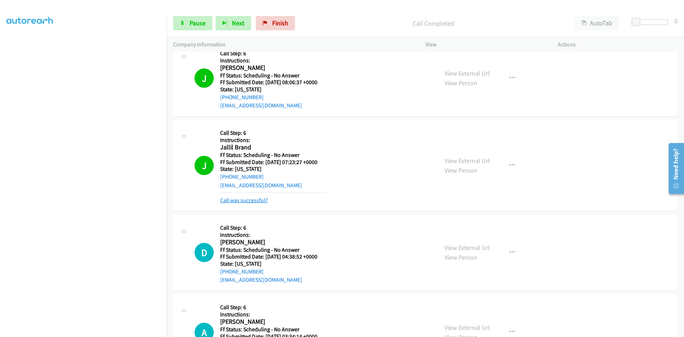
click at [258, 200] on link "Call was successful?" at bounding box center [244, 200] width 48 height 7
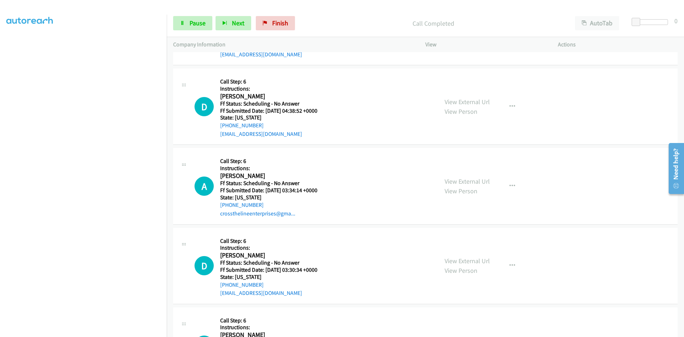
scroll to position [713, 0]
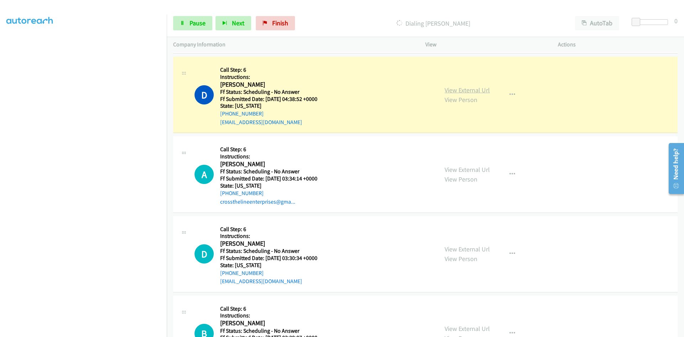
click at [477, 91] on link "View External Url" at bounding box center [467, 90] width 45 height 8
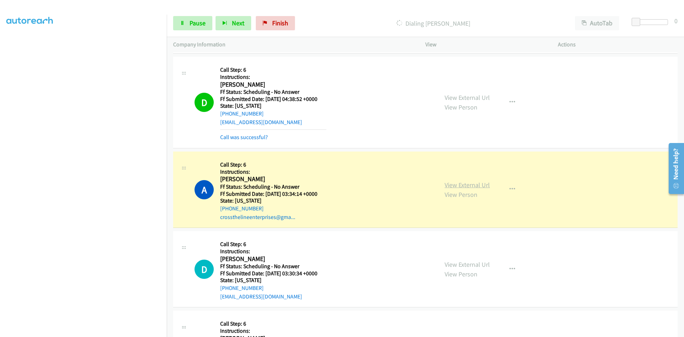
click at [476, 185] on link "View External Url" at bounding box center [467, 185] width 45 height 8
click at [248, 138] on link "Call was successful?" at bounding box center [244, 137] width 48 height 7
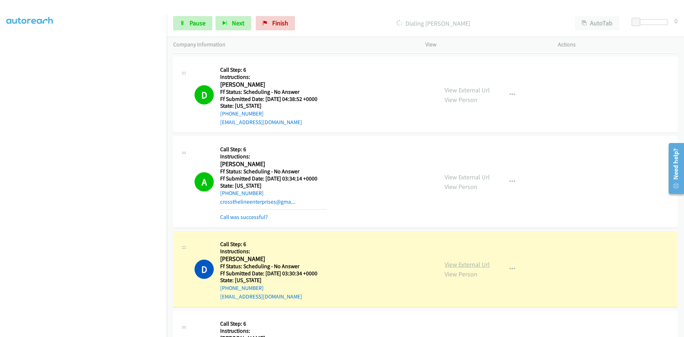
click at [463, 267] on link "View External Url" at bounding box center [467, 264] width 45 height 8
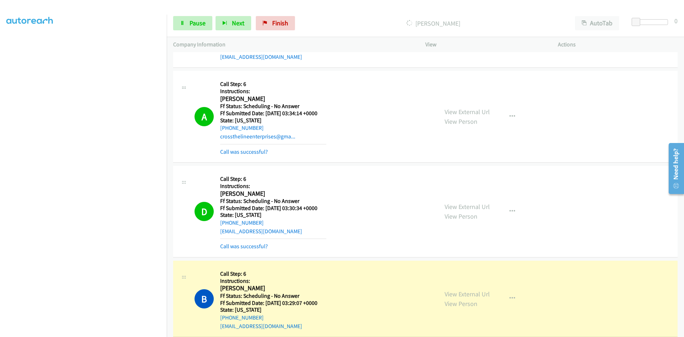
scroll to position [784, 0]
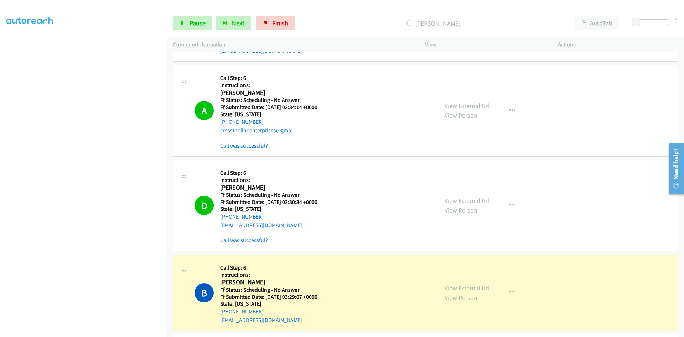
click at [248, 144] on link "Call was successful?" at bounding box center [244, 145] width 48 height 7
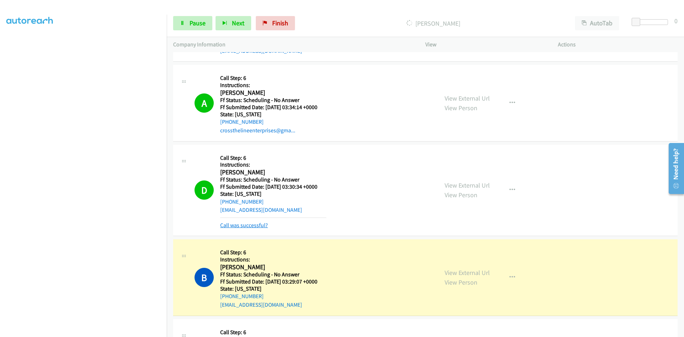
click at [252, 224] on link "Call was successful?" at bounding box center [244, 225] width 48 height 7
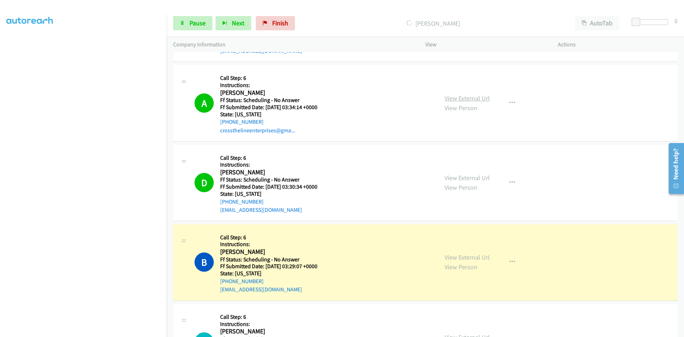
click at [481, 99] on link "View External Url" at bounding box center [467, 98] width 45 height 8
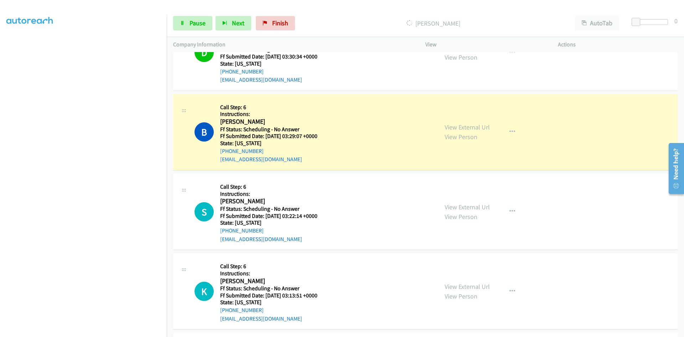
scroll to position [927, 0]
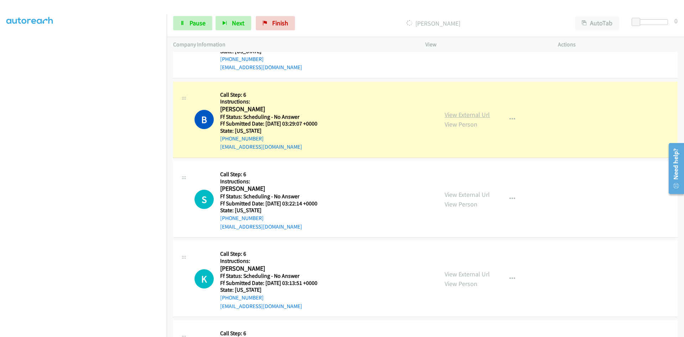
click at [460, 116] on link "View External Url" at bounding box center [467, 114] width 45 height 8
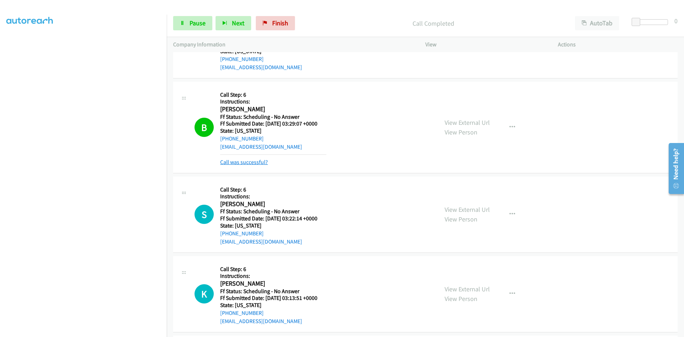
click at [223, 164] on link "Call was successful?" at bounding box center [244, 162] width 48 height 7
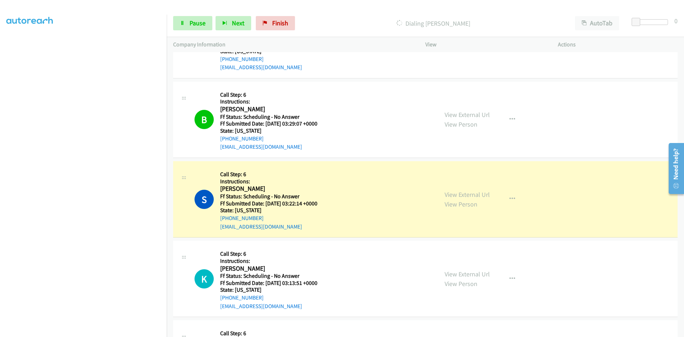
click at [311, 9] on div at bounding box center [339, 13] width 678 height 27
click at [486, 194] on link "View External Url" at bounding box center [467, 194] width 45 height 8
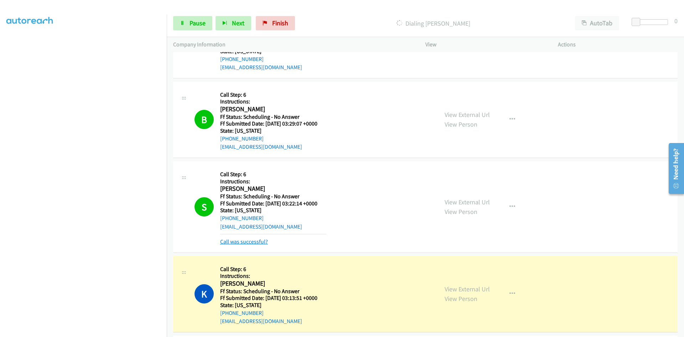
click at [250, 241] on link "Call was successful?" at bounding box center [244, 241] width 48 height 7
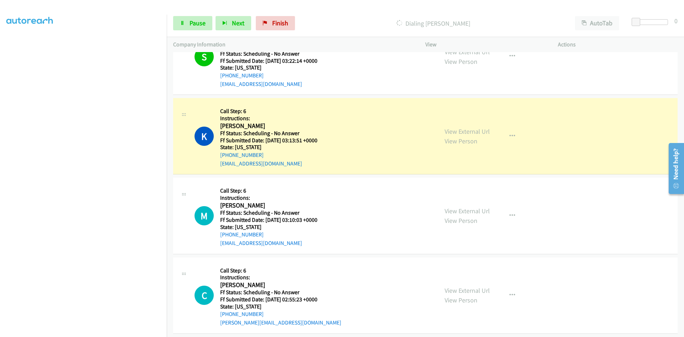
scroll to position [1105, 0]
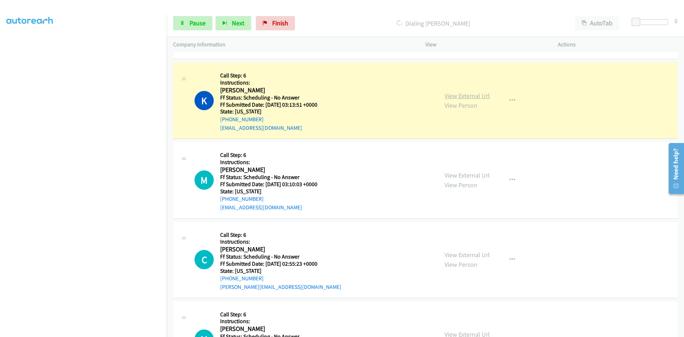
click at [470, 97] on link "View External Url" at bounding box center [467, 96] width 45 height 8
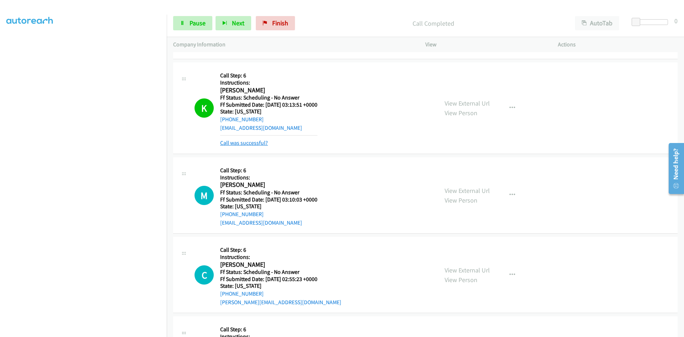
click at [249, 143] on link "Call was successful?" at bounding box center [244, 142] width 48 height 7
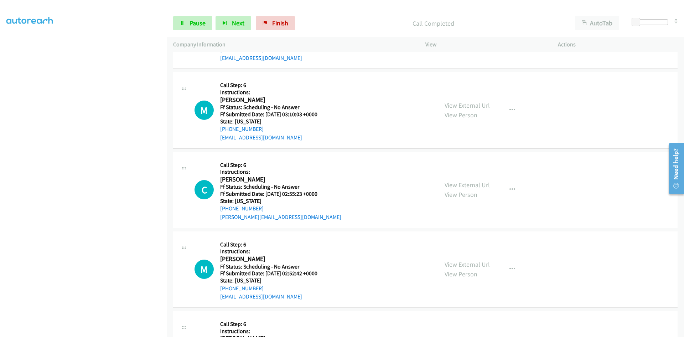
scroll to position [1176, 0]
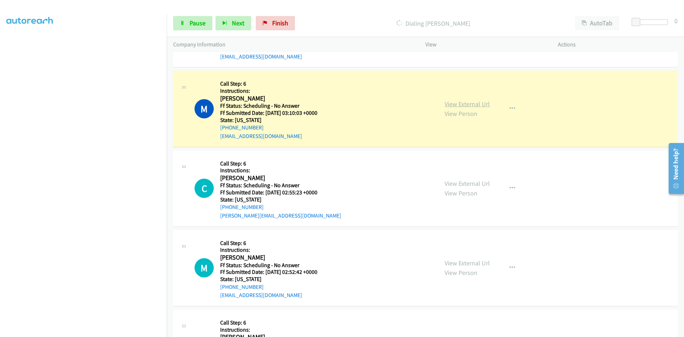
click at [460, 101] on link "View External Url" at bounding box center [467, 104] width 45 height 8
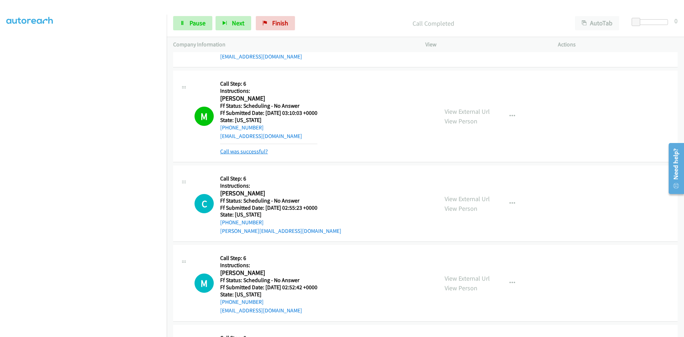
click at [243, 152] on link "Call was successful?" at bounding box center [244, 151] width 48 height 7
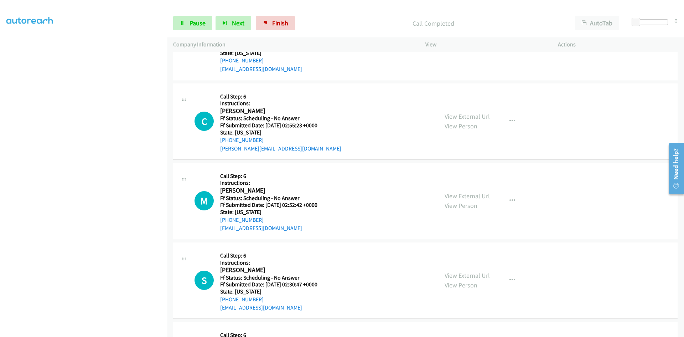
scroll to position [1247, 0]
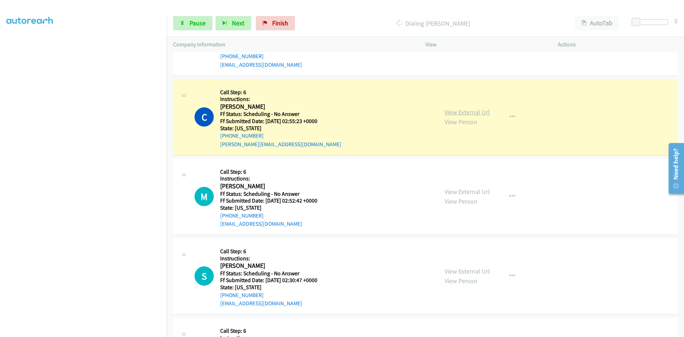
click at [475, 114] on link "View External Url" at bounding box center [467, 112] width 45 height 8
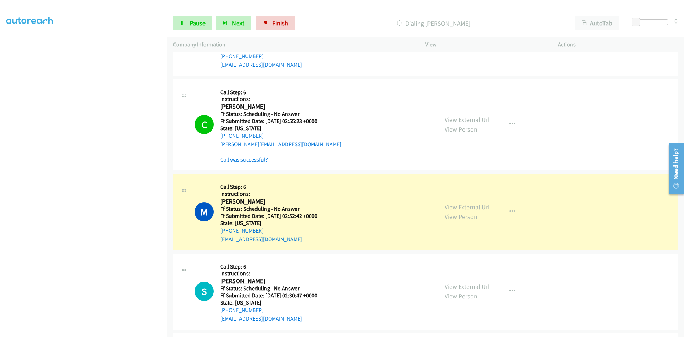
click at [238, 160] on link "Call was successful?" at bounding box center [244, 159] width 48 height 7
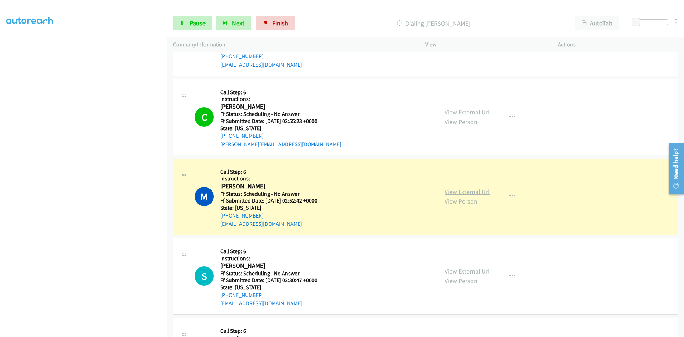
click at [483, 190] on link "View External Url" at bounding box center [467, 191] width 45 height 8
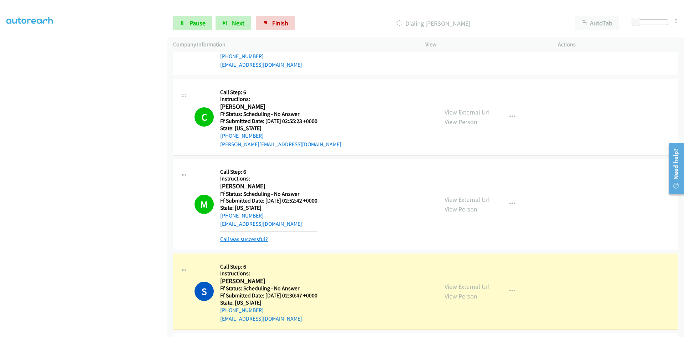
click at [261, 237] on link "Call was successful?" at bounding box center [244, 239] width 48 height 7
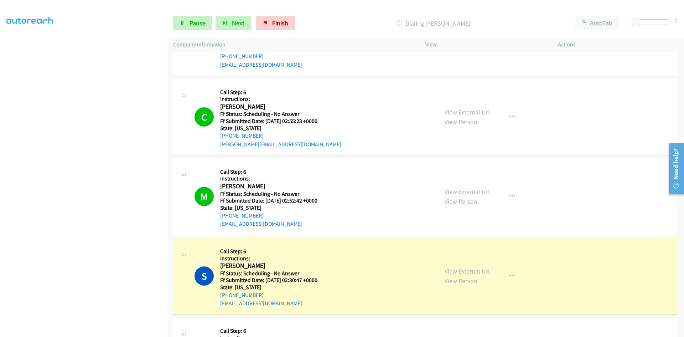
click at [460, 275] on link "View External Url" at bounding box center [467, 271] width 45 height 8
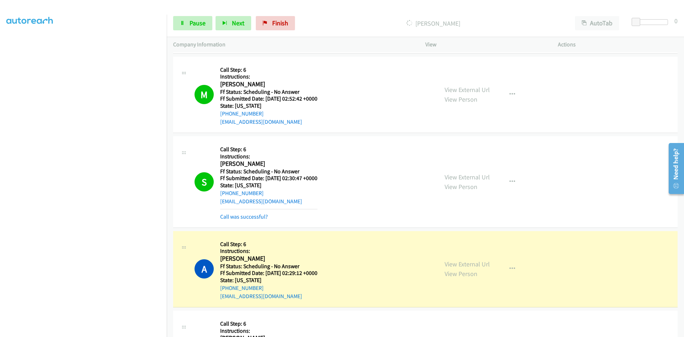
scroll to position [1390, 0]
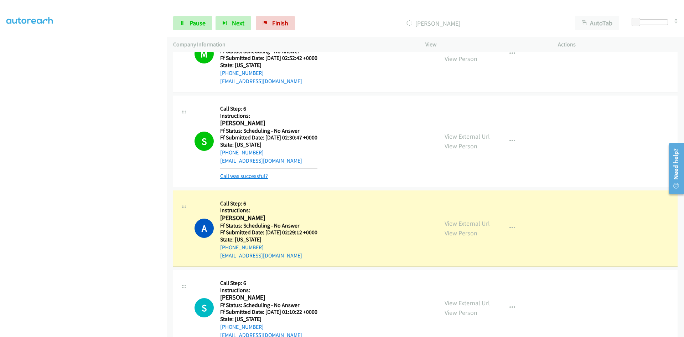
click at [262, 174] on link "Call was successful?" at bounding box center [244, 175] width 48 height 7
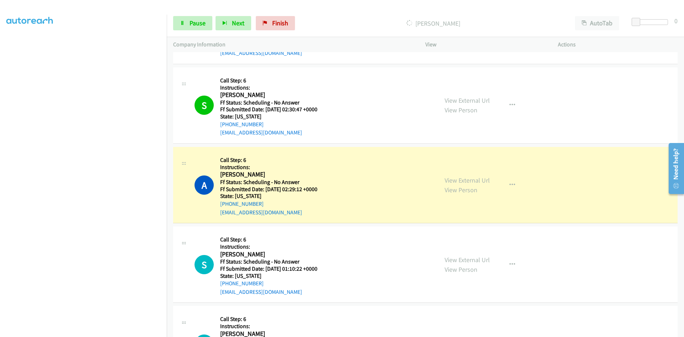
scroll to position [1497, 0]
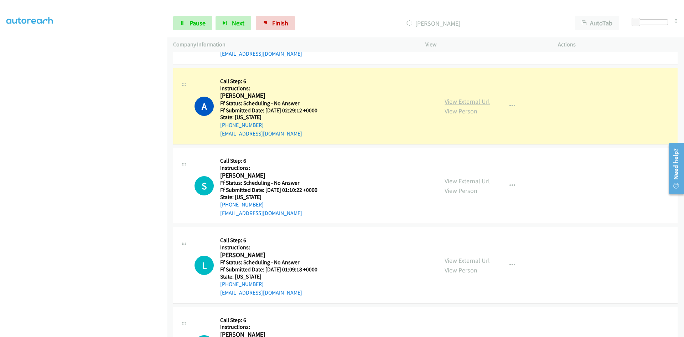
click at [448, 103] on link "View External Url" at bounding box center [467, 101] width 45 height 8
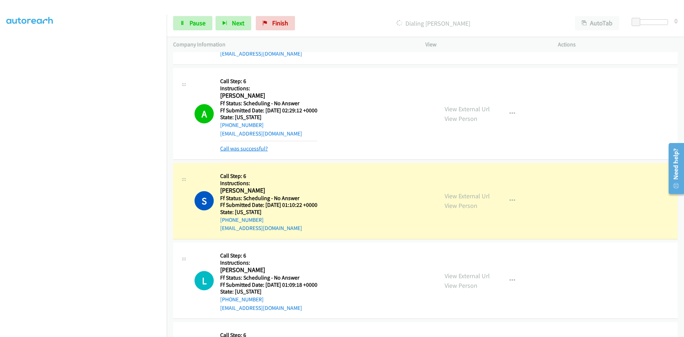
click at [260, 150] on link "Call was successful?" at bounding box center [244, 148] width 48 height 7
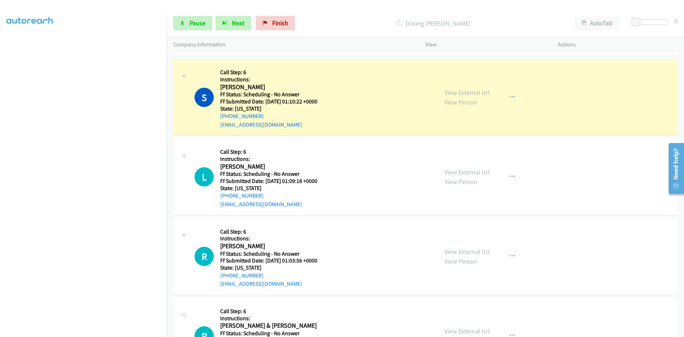
scroll to position [1604, 0]
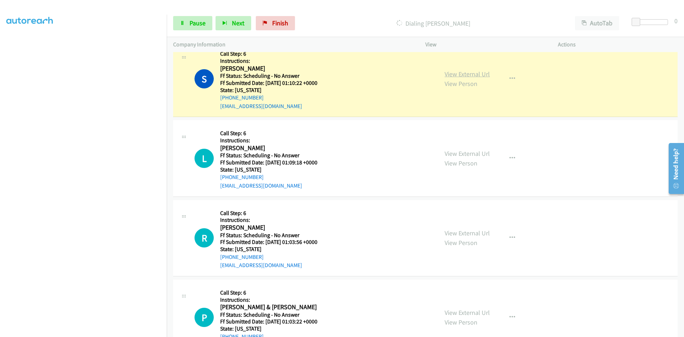
click at [459, 71] on link "View External Url" at bounding box center [467, 74] width 45 height 8
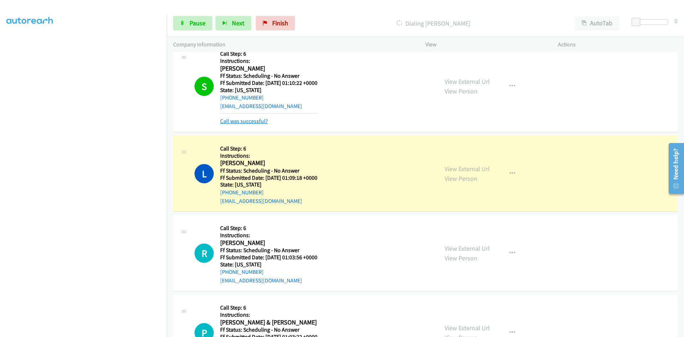
click at [241, 120] on link "Call was successful?" at bounding box center [244, 121] width 48 height 7
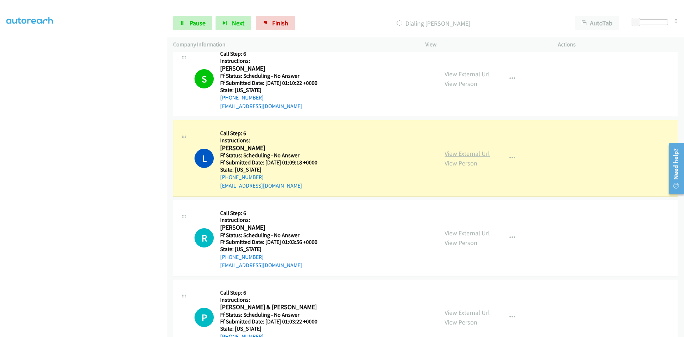
click at [465, 155] on link "View External Url" at bounding box center [467, 153] width 45 height 8
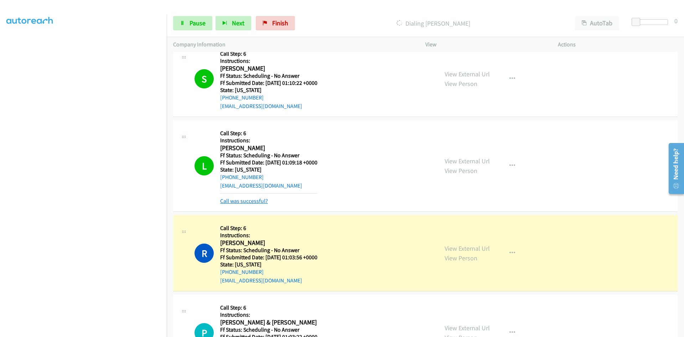
click at [239, 198] on link "Call was successful?" at bounding box center [244, 200] width 48 height 7
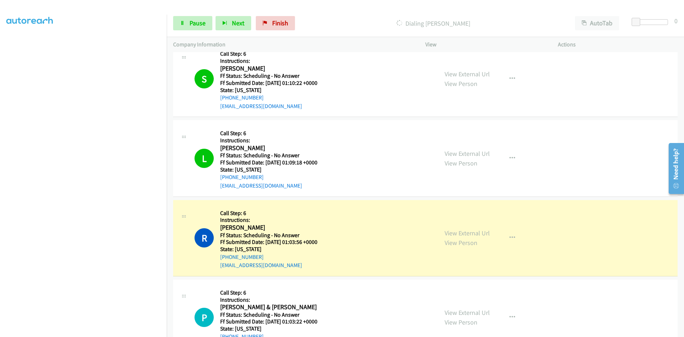
click at [465, 235] on div "View External Url View Person View External Url Email Schedule/Manage Callback …" at bounding box center [507, 237] width 139 height 63
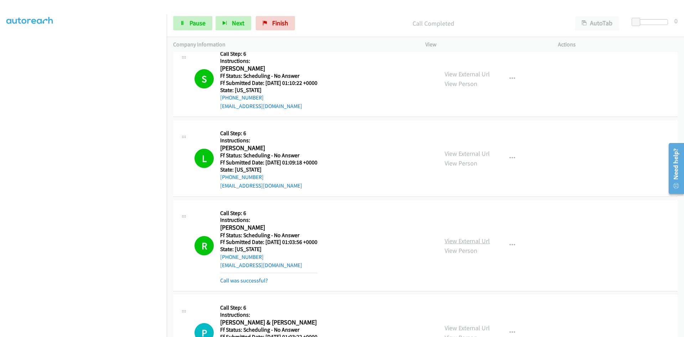
click at [467, 241] on link "View External Url" at bounding box center [467, 241] width 45 height 8
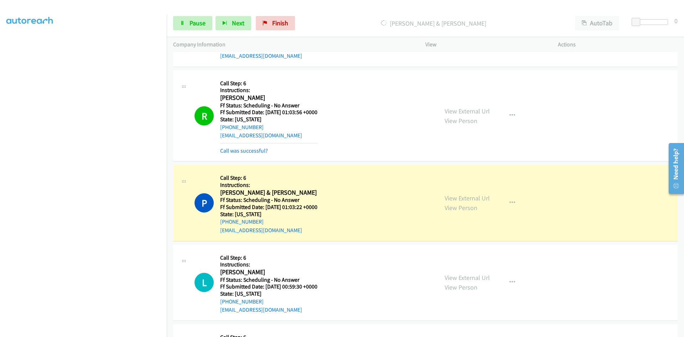
scroll to position [1782, 0]
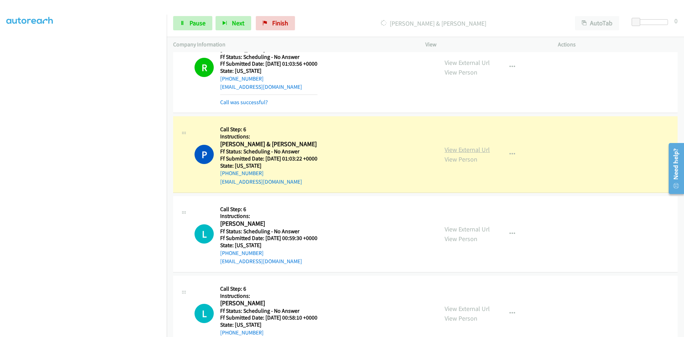
click at [457, 149] on link "View External Url" at bounding box center [467, 149] width 45 height 8
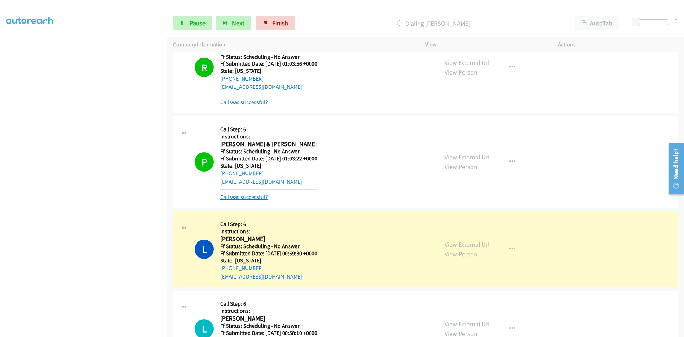
click at [252, 196] on link "Call was successful?" at bounding box center [244, 197] width 48 height 7
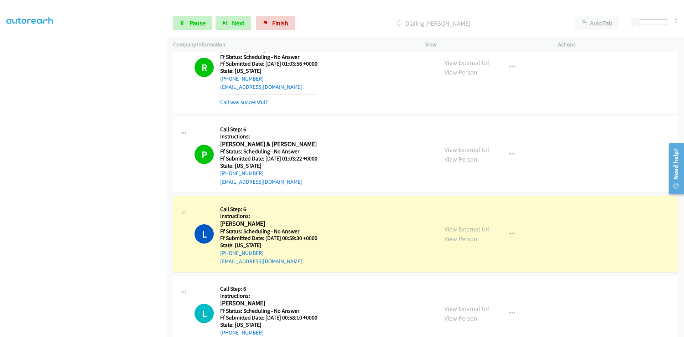
click at [480, 229] on link "View External Url" at bounding box center [467, 229] width 45 height 8
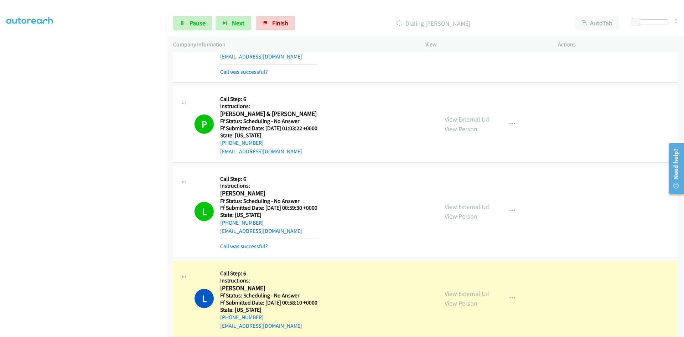
scroll to position [1853, 0]
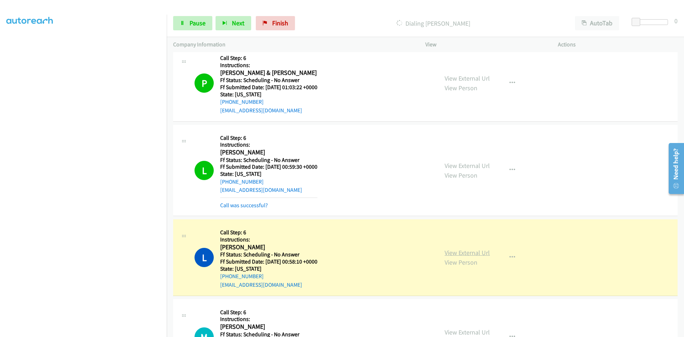
click at [453, 252] on link "View External Url" at bounding box center [467, 252] width 45 height 8
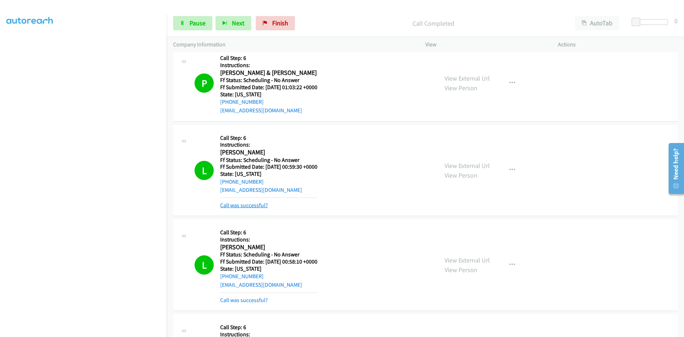
click at [259, 206] on link "Call was successful?" at bounding box center [244, 205] width 48 height 7
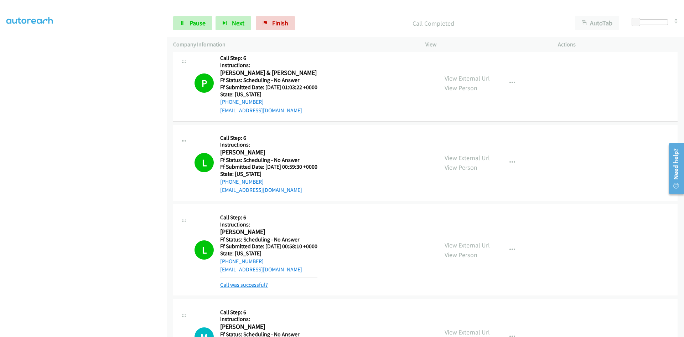
click at [254, 285] on link "Call was successful?" at bounding box center [244, 284] width 48 height 7
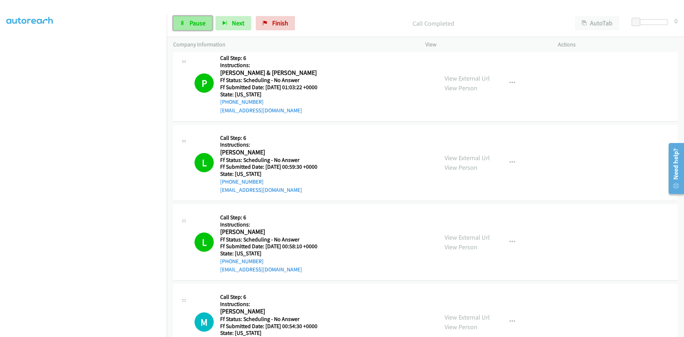
click at [186, 21] on link "Pause" at bounding box center [192, 23] width 39 height 14
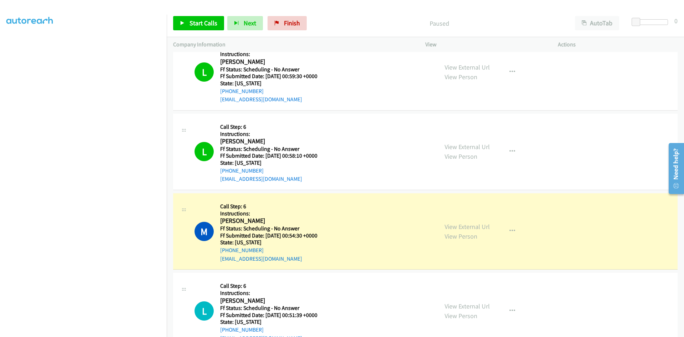
scroll to position [1960, 0]
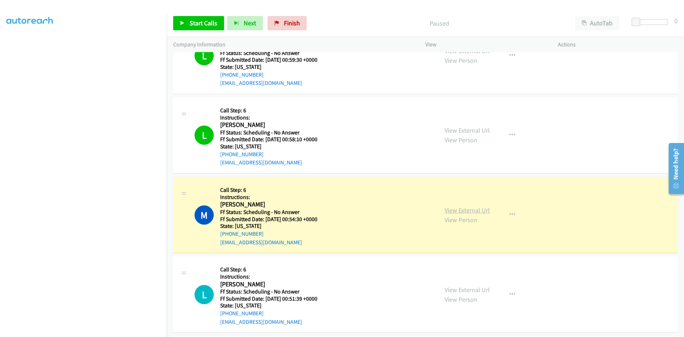
click at [460, 211] on link "View External Url" at bounding box center [467, 210] width 45 height 8
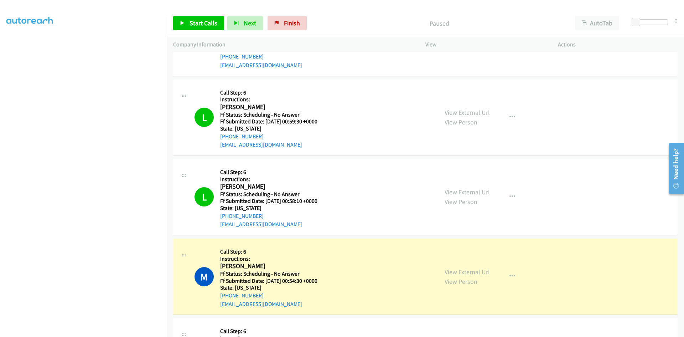
scroll to position [1889, 0]
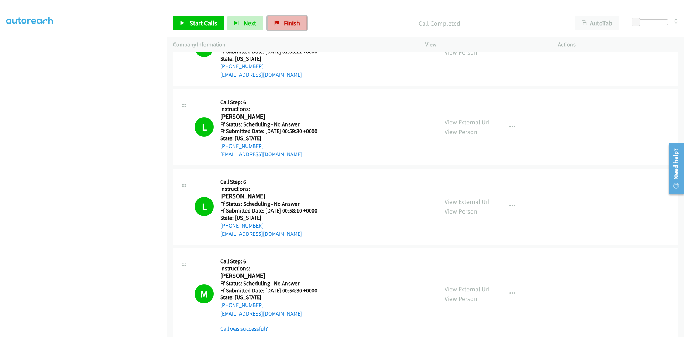
click at [297, 19] on span "Finish" at bounding box center [292, 23] width 16 height 8
